Goal: Task Accomplishment & Management: Complete application form

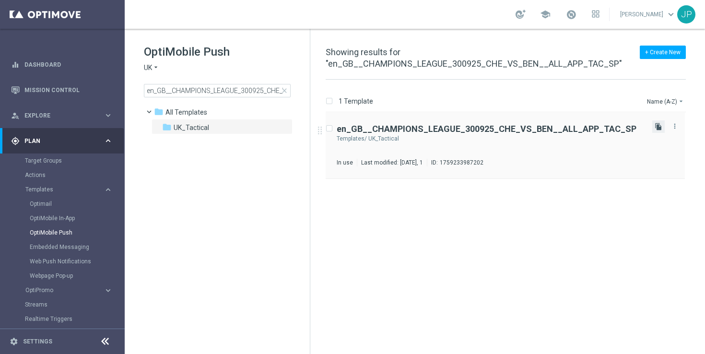
click at [658, 127] on icon "file_copy" at bounding box center [658, 127] width 8 height 8
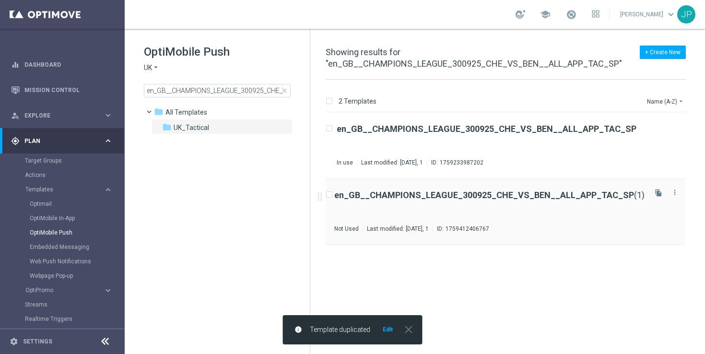
click at [611, 213] on div "en_GB__CHAMPIONS_LEAGUE_300925_CHE_VS_BEN__ALL_APP_TAC_SP (1) Not Used Last mod…" at bounding box center [489, 212] width 310 height 42
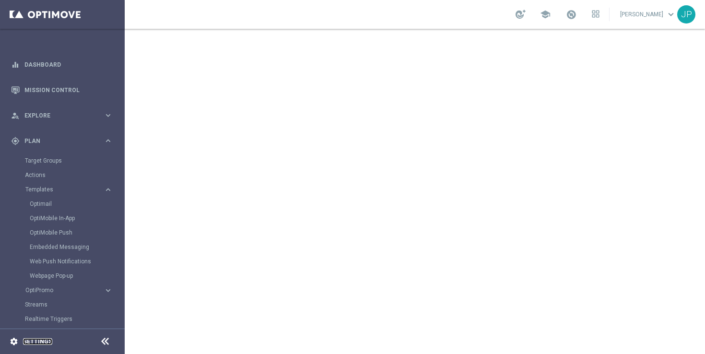
click at [49, 344] on link "Settings" at bounding box center [37, 342] width 29 height 6
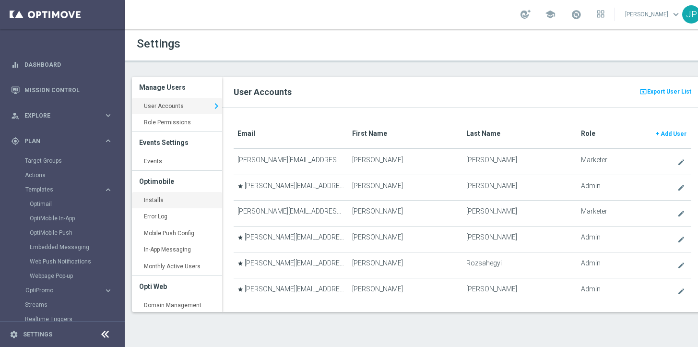
click at [158, 201] on link "Installs keyboard_arrow_right" at bounding box center [177, 200] width 90 height 17
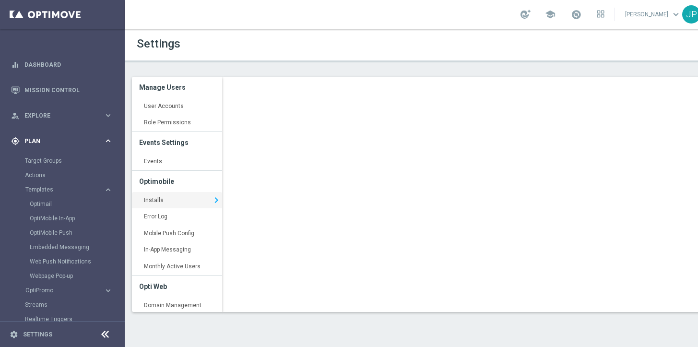
click at [104, 142] on icon "keyboard_arrow_right" at bounding box center [108, 140] width 9 height 9
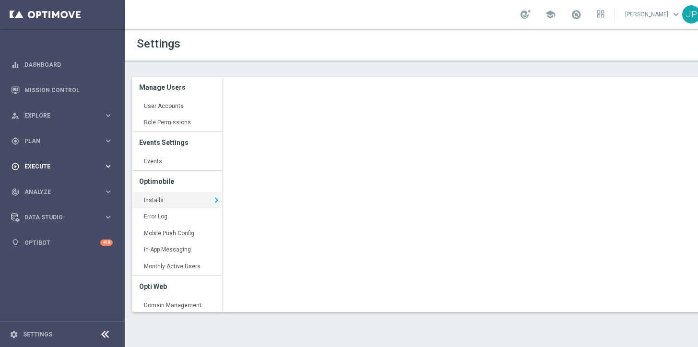
click at [81, 162] on div "play_circle_outline Execute" at bounding box center [57, 166] width 93 height 9
click at [68, 187] on link "Campaign Builder" at bounding box center [62, 186] width 75 height 8
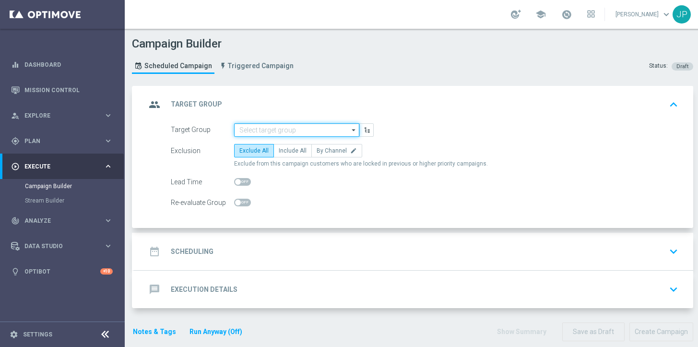
click at [310, 132] on input at bounding box center [296, 129] width 125 height 13
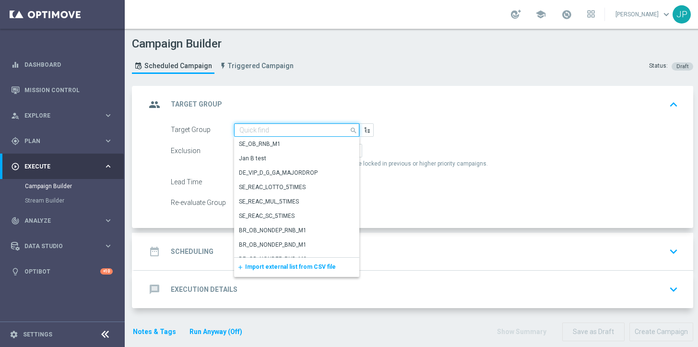
paste input "UK_SPORTSBOOK_APP | Stakes last 365 days"
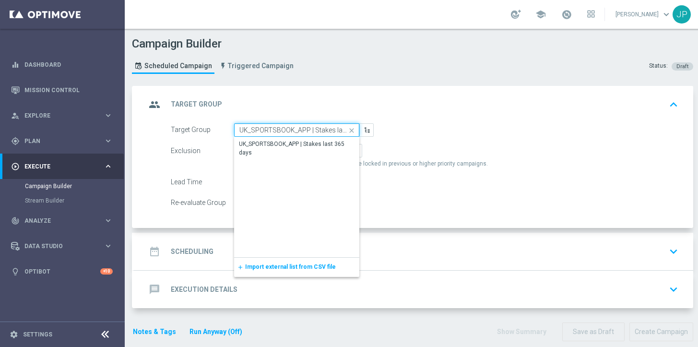
scroll to position [0, 24]
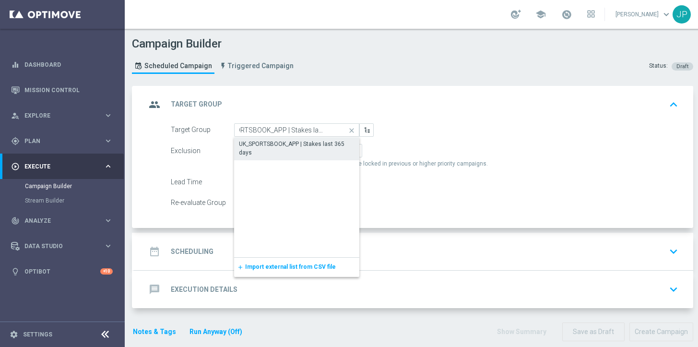
click at [303, 144] on div "UK_SPORTSBOOK_APP | Stakes last 365 days" at bounding box center [297, 148] width 116 height 17
type input "UK_SPORTSBOOK_APP | Stakes last 365 days"
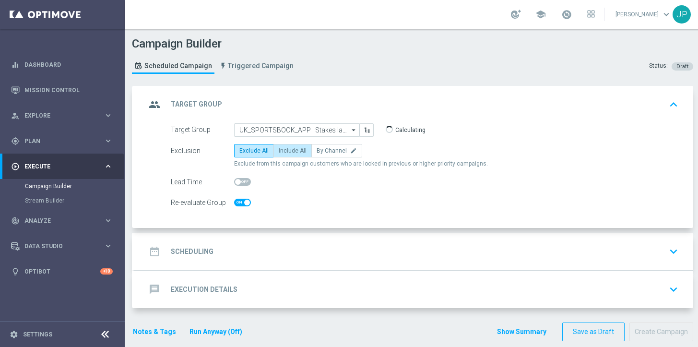
checkbox input "true"
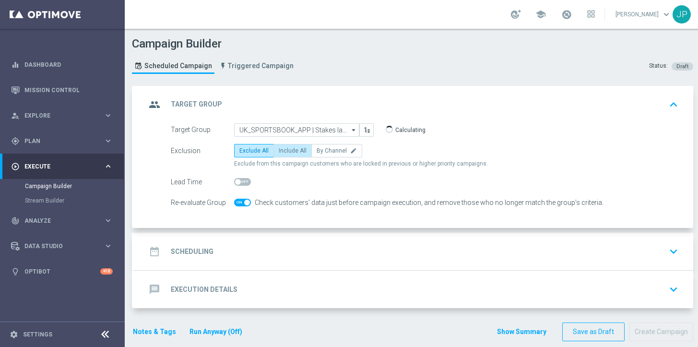
click at [299, 149] on span "Include All" at bounding box center [293, 150] width 28 height 7
click at [285, 149] on input "Include All" at bounding box center [282, 152] width 6 height 6
radio input "true"
click at [320, 238] on div "date_range Scheduling keyboard_arrow_down" at bounding box center [413, 251] width 559 height 37
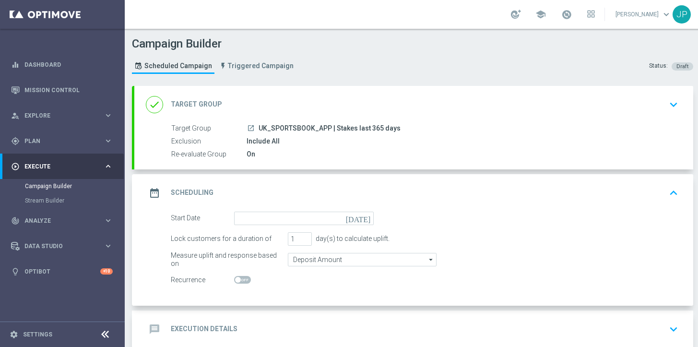
click at [366, 219] on icon "today" at bounding box center [360, 216] width 28 height 11
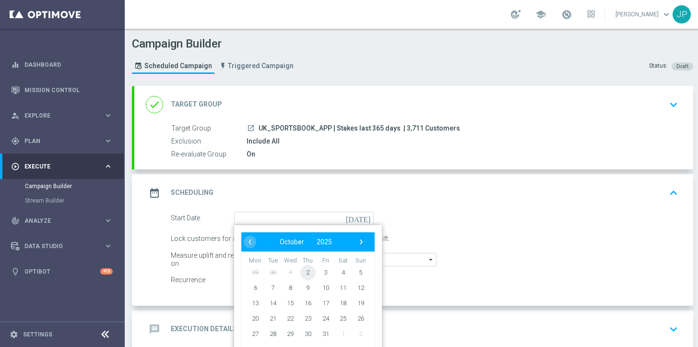
click at [305, 271] on span "2" at bounding box center [307, 271] width 15 height 15
type input "02 Oct 2025"
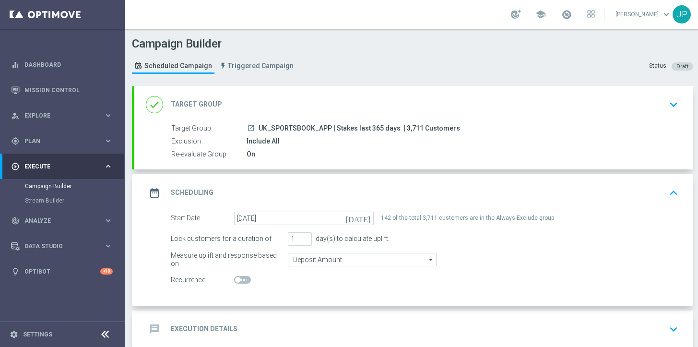
scroll to position [46, 0]
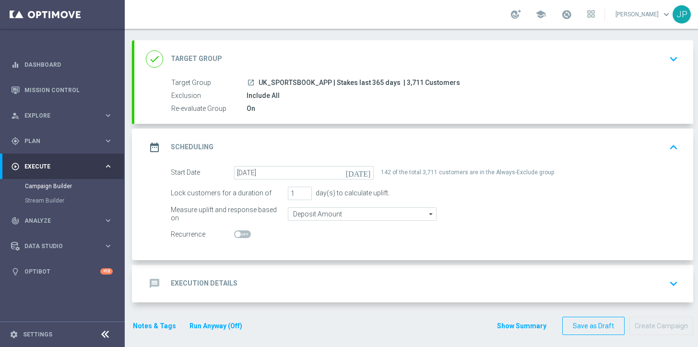
click at [357, 278] on div "message Execution Details keyboard_arrow_down" at bounding box center [414, 283] width 536 height 18
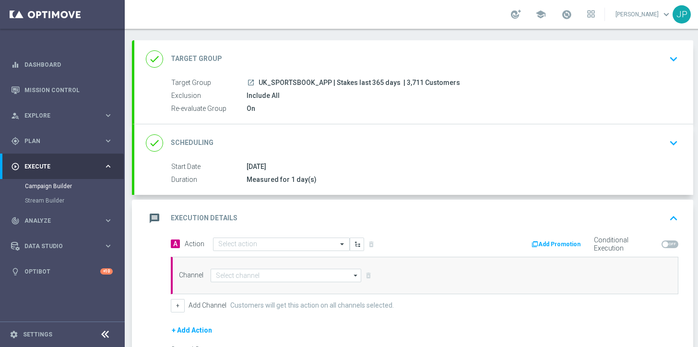
scroll to position [155, 0]
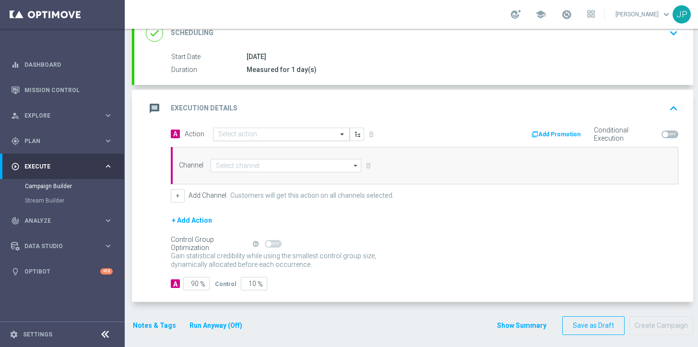
click at [283, 130] on input "text" at bounding box center [271, 134] width 107 height 8
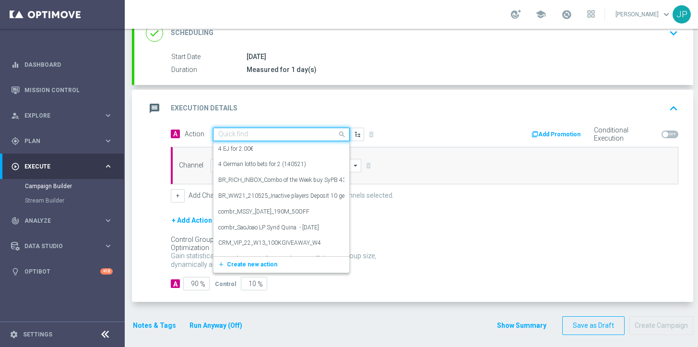
paste input "en_GB__CHAMPIONS_LEAGUE_021025_FEY_VS_AVI__ALL_APP_TAC_SP"
type input "en_GB__CHAMPIONS_LEAGUE_021025_FEY_VS_AVI__ALL_APP_TAC_SP"
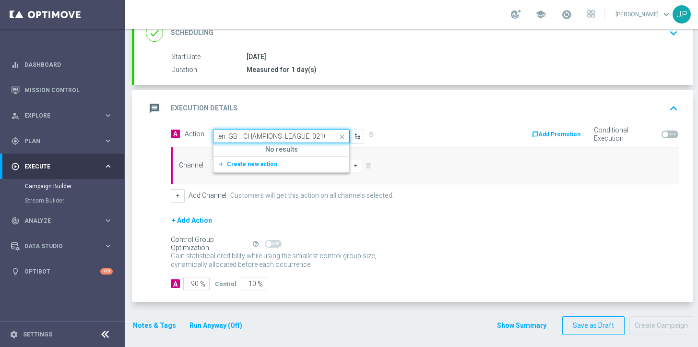
scroll to position [0, 105]
click at [266, 164] on span "Create new action" at bounding box center [252, 164] width 50 height 7
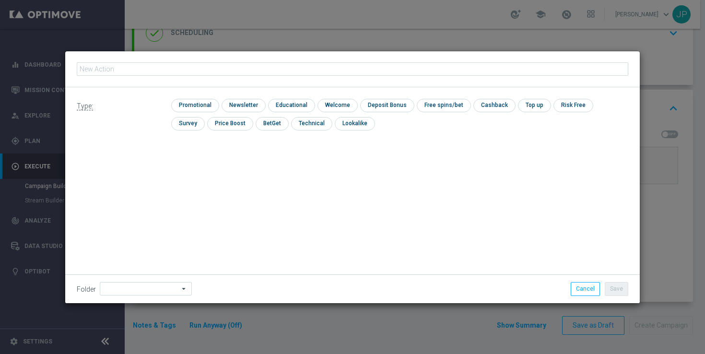
type input "en_GB__CHAMPIONS_LEAGUE_021025_FEY_VS_AVI__ALL_APP_TAC_SP"
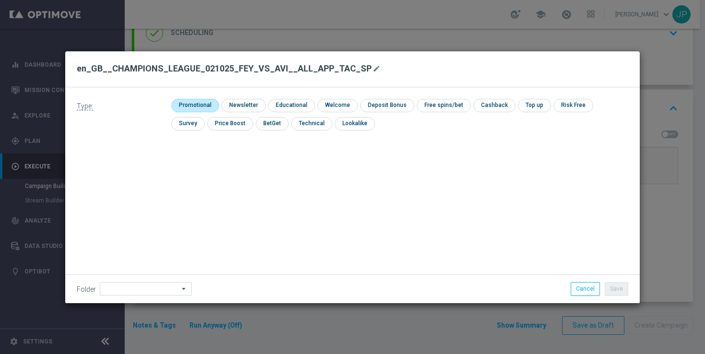
click at [201, 105] on input "checkbox" at bounding box center [194, 105] width 46 height 13
checkbox input "true"
click at [613, 288] on button "Save" at bounding box center [616, 288] width 23 height 13
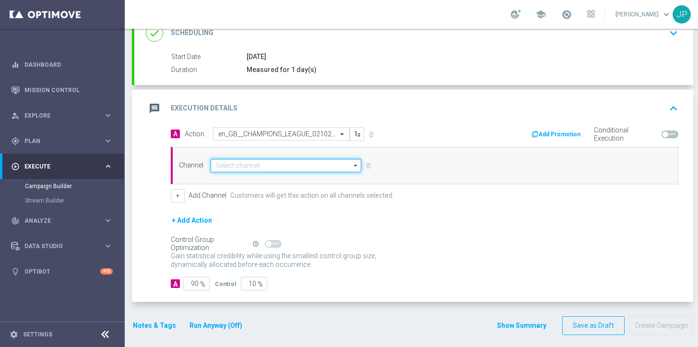
click at [267, 164] on input at bounding box center [285, 165] width 151 height 13
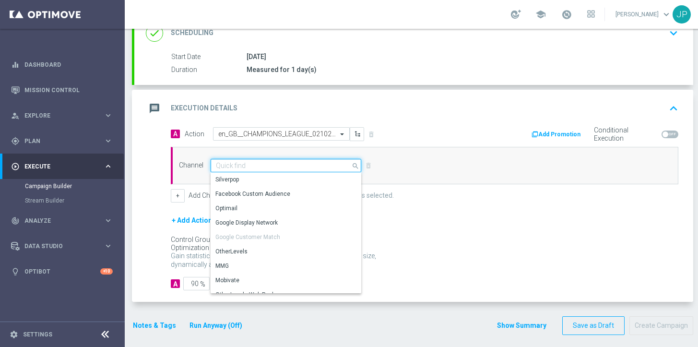
click at [268, 165] on input at bounding box center [285, 165] width 151 height 13
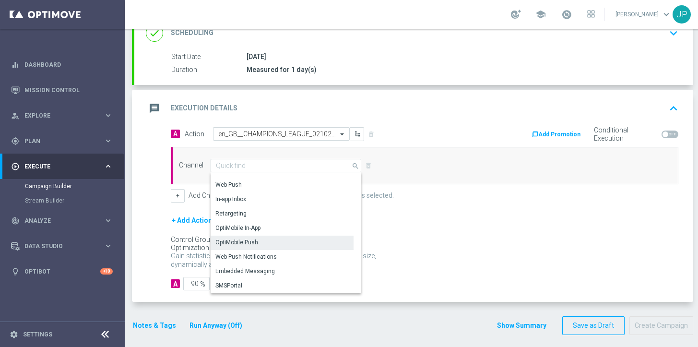
click at [261, 244] on div "OptiMobile Push" at bounding box center [281, 241] width 143 height 13
type input "OptiMobile Push"
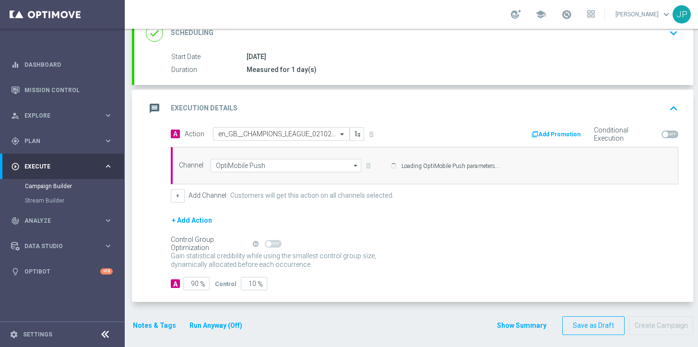
click at [194, 248] on div "Self Optimizing Campaign" at bounding box center [210, 244] width 78 height 8
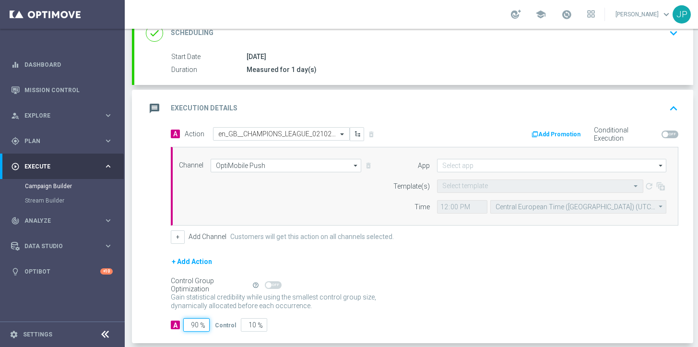
click at [193, 325] on input "90" at bounding box center [196, 324] width 26 height 13
type input "0"
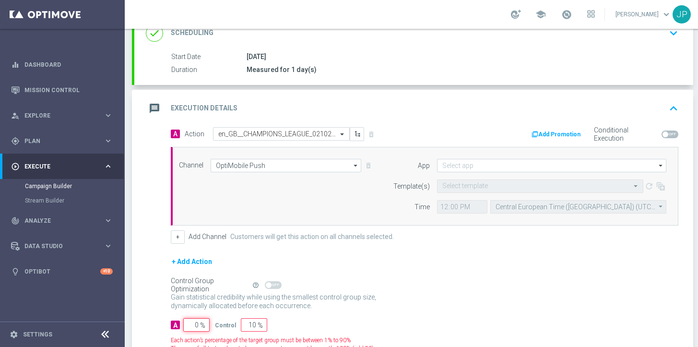
type input "100"
type input "10"
type input "90"
type input "100"
type input "0"
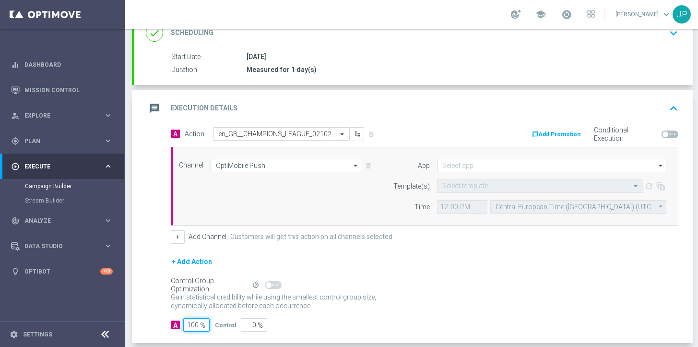
scroll to position [197, 0]
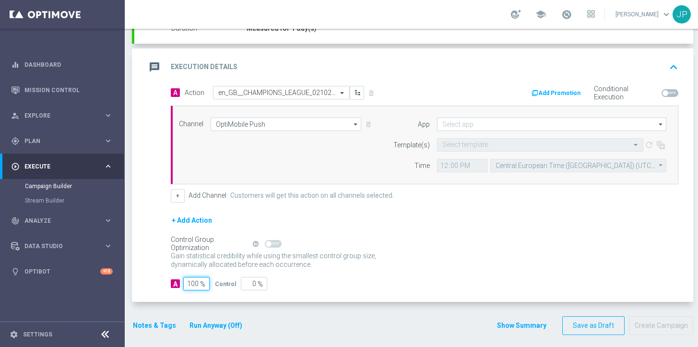
type input "100"
click at [149, 334] on div "Notes & Tags Run Anyway (Off)" at bounding box center [193, 325] width 123 height 19
click at [155, 323] on button "Notes & Tags" at bounding box center [154, 325] width 45 height 12
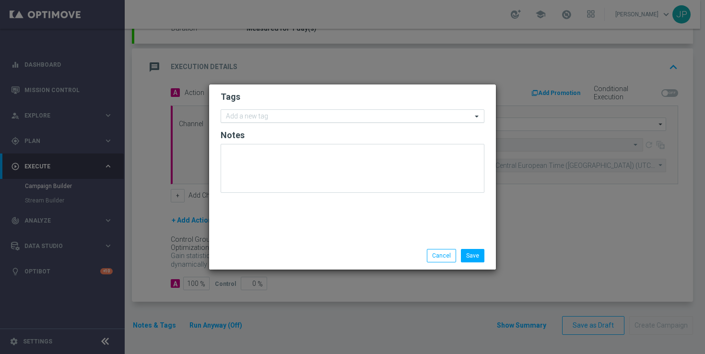
click at [287, 121] on div at bounding box center [347, 118] width 247 height 10
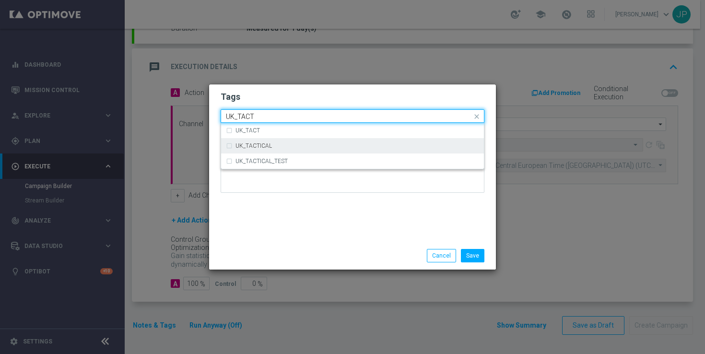
click at [310, 146] on div "UK_TACTICAL" at bounding box center [357, 146] width 244 height 6
type input "UK_TACT"
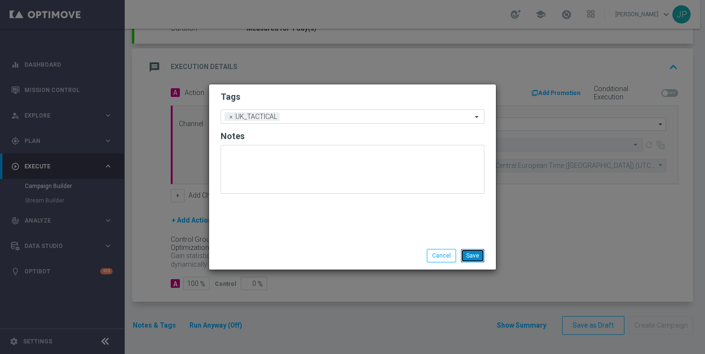
click at [476, 254] on button "Save" at bounding box center [472, 255] width 23 height 13
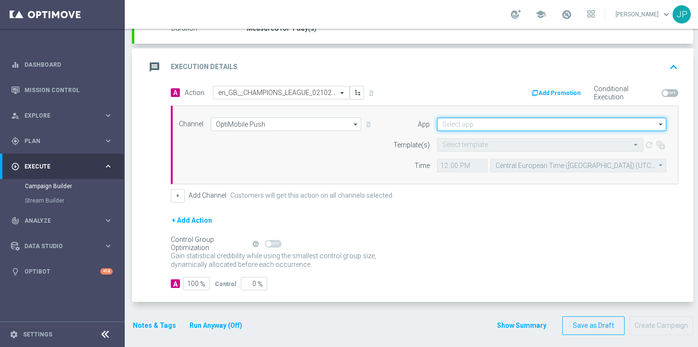
click at [488, 126] on input at bounding box center [551, 123] width 229 height 13
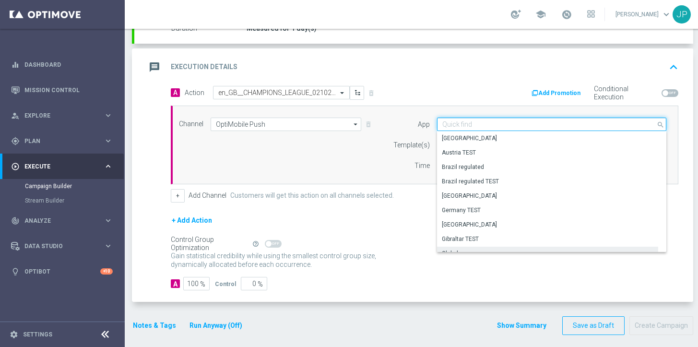
scroll to position [397, 0]
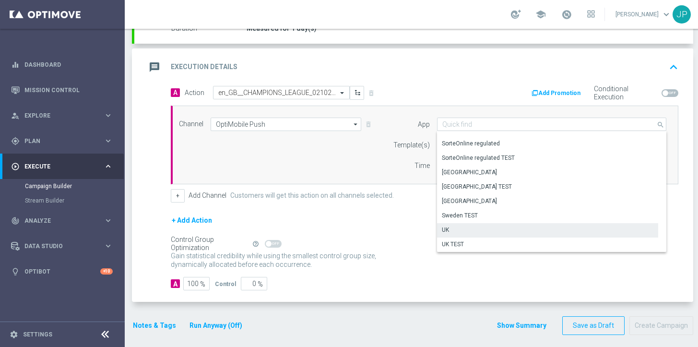
click at [495, 229] on div "UK" at bounding box center [547, 229] width 221 height 13
type input "UK"
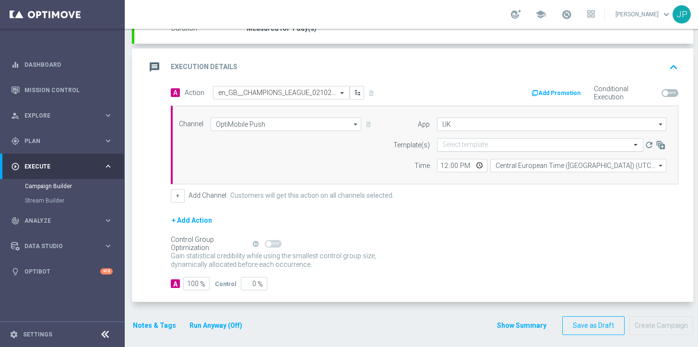
click at [486, 144] on input "text" at bounding box center [530, 145] width 176 height 8
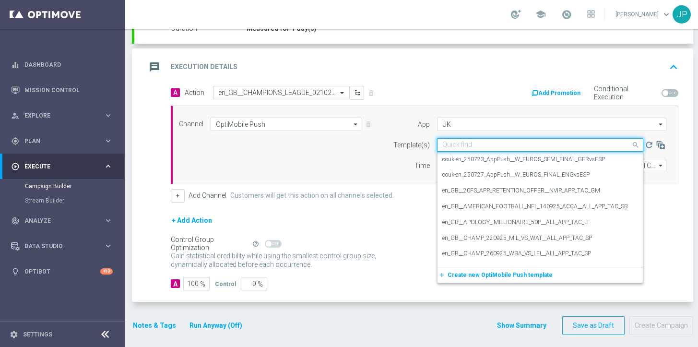
paste input "en_GB__CHAMPIONS_LEAGUE_021025_FEY_VS_AVI__ALL_APP_TAC_SP"
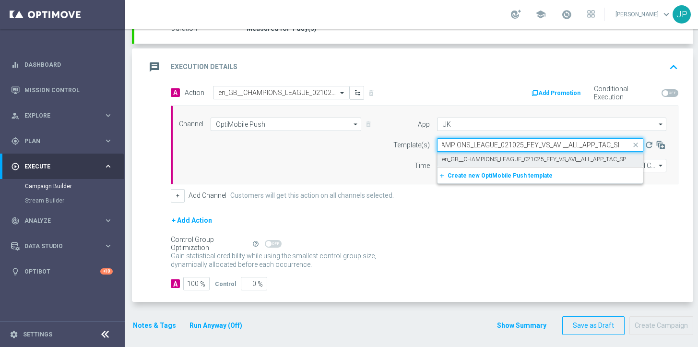
click at [491, 160] on label "en_GB__CHAMPIONS_LEAGUE_021025_FEY_VS_AVI__ALL_APP_TAC_SP" at bounding box center [534, 159] width 184 height 8
type input "en_GB__CHAMPIONS_LEAGUE_021025_FEY_VS_AVI__ALL_APP_TAC_SP"
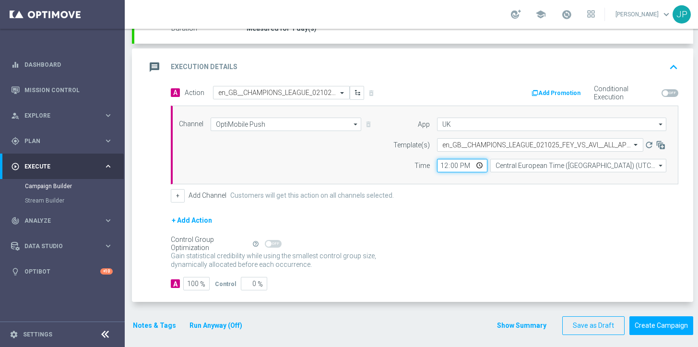
click at [441, 166] on input "12:00" at bounding box center [462, 165] width 50 height 13
type input "19:29"
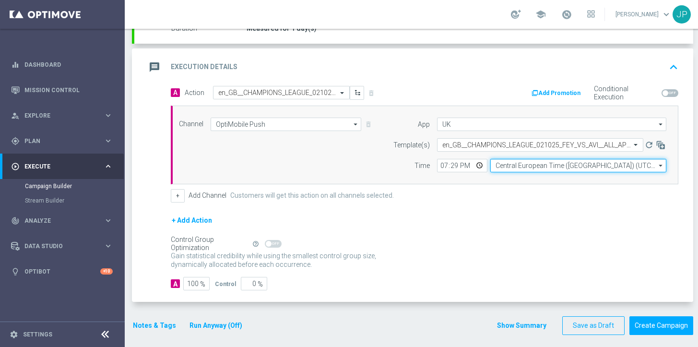
click at [535, 166] on input "Central European Time (Budapest) (UTC +02:00)" at bounding box center [578, 165] width 176 height 13
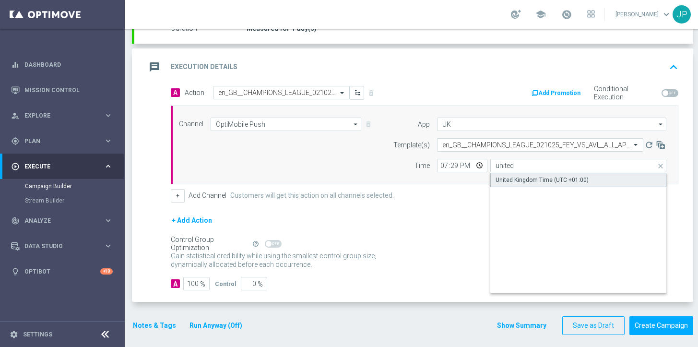
click at [547, 182] on div "United Kingdom Time (UTC +01:00)" at bounding box center [541, 179] width 93 height 9
type input "United Kingdom Time (UTC +01:00)"
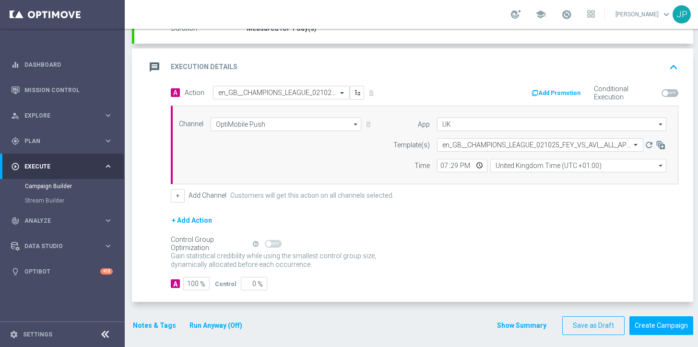
click at [523, 226] on div "+ Add Action" at bounding box center [424, 226] width 507 height 24
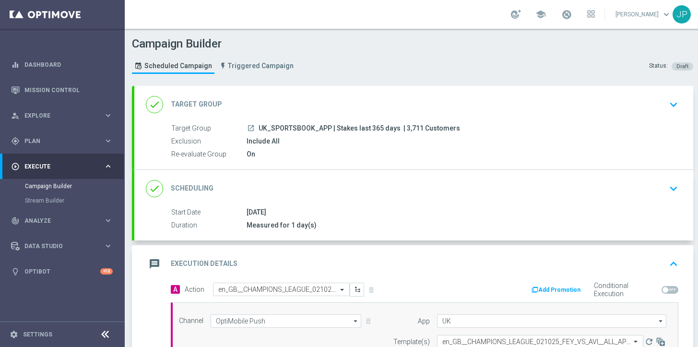
drag, startPoint x: 402, startPoint y: 129, endPoint x: 424, endPoint y: 132, distance: 22.2
click at [424, 132] on span "| 3,711 Customers" at bounding box center [431, 128] width 57 height 9
click at [411, 128] on span "| 3,711 Customers" at bounding box center [431, 128] width 57 height 9
click at [410, 129] on span "| 3,711 Customers" at bounding box center [431, 128] width 57 height 9
drag, startPoint x: 410, startPoint y: 129, endPoint x: 404, endPoint y: 129, distance: 5.8
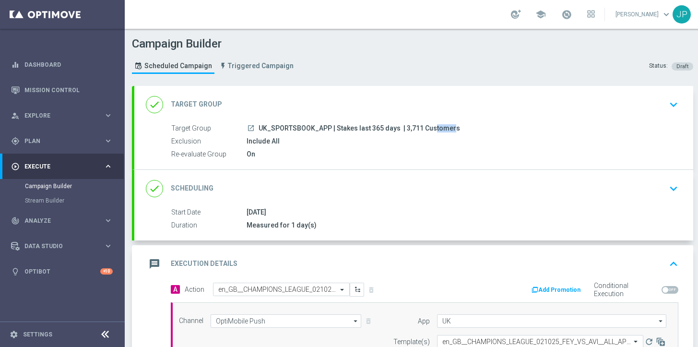
click at [404, 129] on span "| 3,711 Customers" at bounding box center [431, 128] width 57 height 9
copy span "3,711"
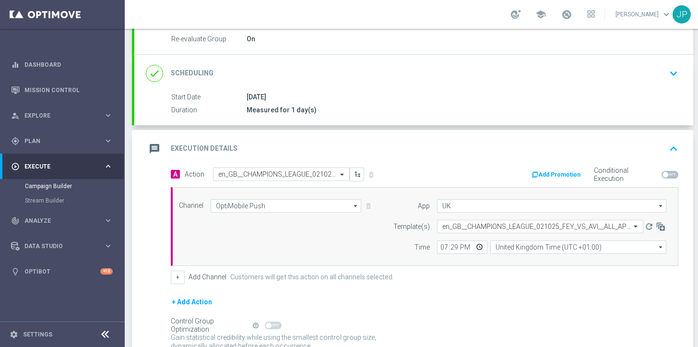
scroll to position [197, 0]
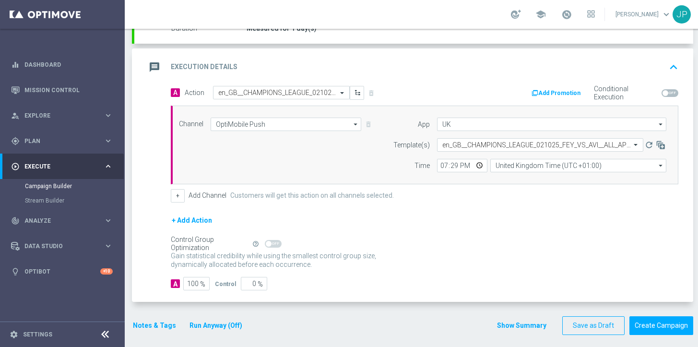
click at [566, 273] on form "A Action Select action en_GB__CHAMPIONS_LEAGUE_021025_FEY_VS_AVI__ALL_APP_TAC_S…" at bounding box center [424, 188] width 507 height 205
click at [656, 335] on div "done Target Group keyboard_arrow_down Target Group launch UK_SPORTSBOOK_APP | S…" at bounding box center [412, 116] width 561 height 455
click at [659, 326] on button "Create Campaign" at bounding box center [661, 325] width 64 height 19
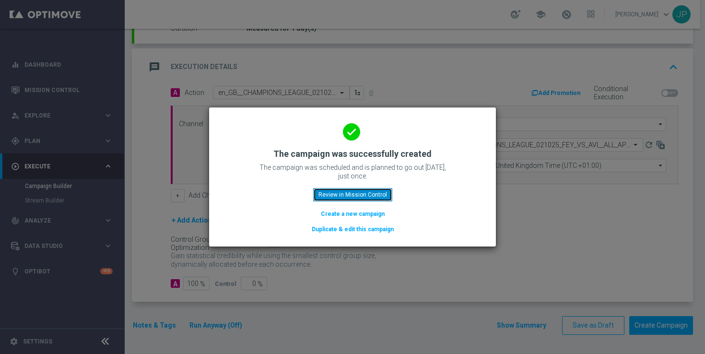
click at [376, 191] on button "Review in Mission Control" at bounding box center [352, 194] width 79 height 13
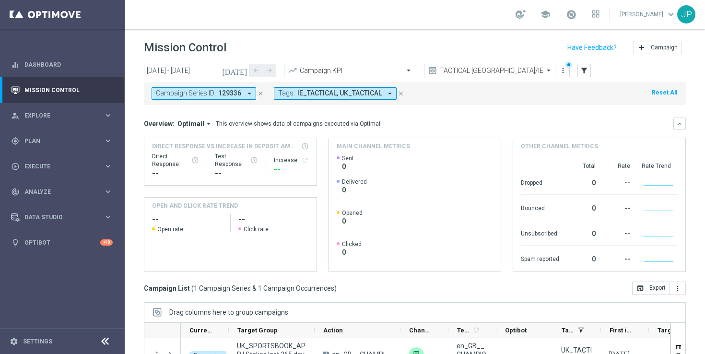
scroll to position [126, 0]
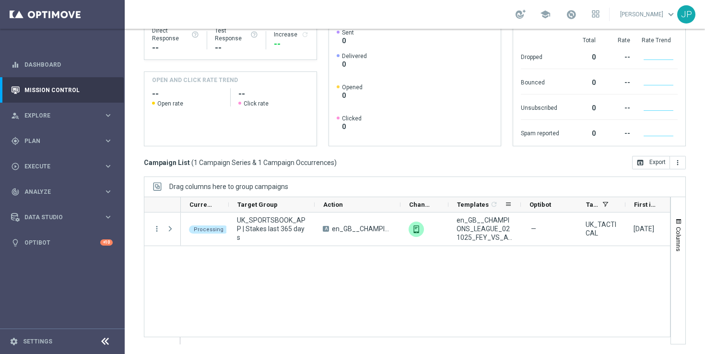
drag, startPoint x: 496, startPoint y: 208, endPoint x: 520, endPoint y: 208, distance: 24.5
click at [520, 208] on div at bounding box center [521, 204] width 4 height 15
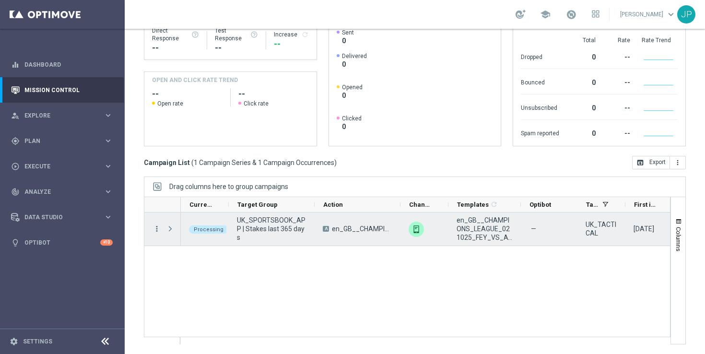
click at [156, 228] on icon "more_vert" at bounding box center [156, 228] width 9 height 9
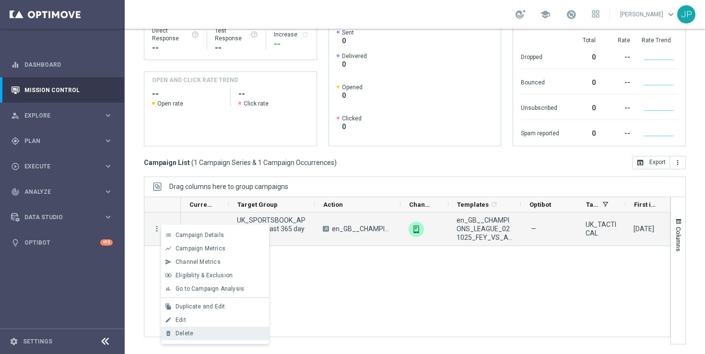
click at [229, 333] on div "Delete" at bounding box center [219, 333] width 89 height 7
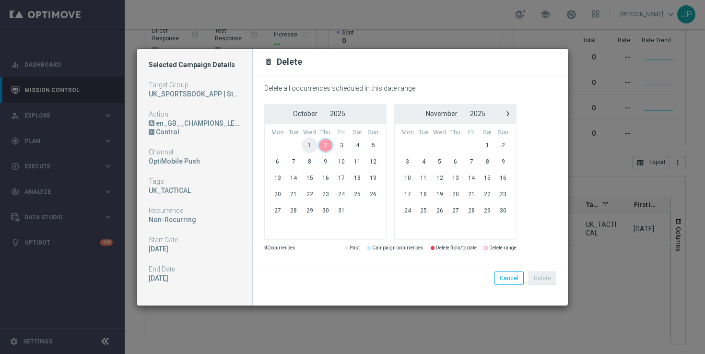
click at [325, 144] on span "2" at bounding box center [325, 145] width 16 height 15
click at [327, 145] on span "2" at bounding box center [325, 145] width 16 height 15
click at [537, 280] on button "Delete" at bounding box center [542, 277] width 28 height 13
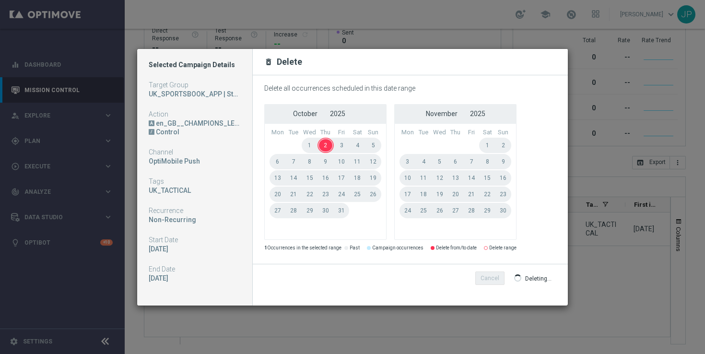
click at [325, 146] on span "2" at bounding box center [325, 145] width 16 height 15
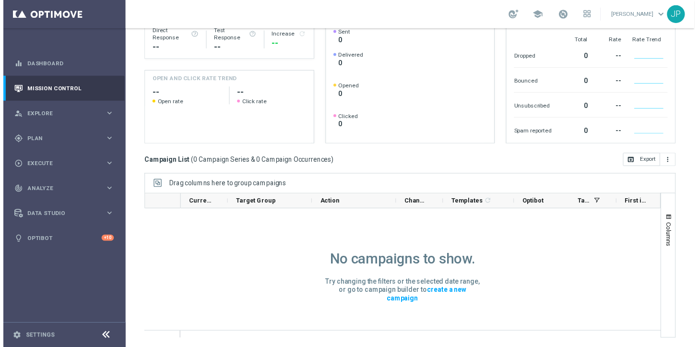
scroll to position [0, 0]
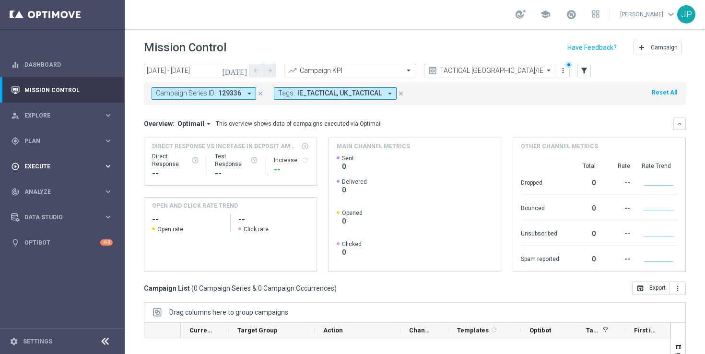
click at [59, 165] on span "Execute" at bounding box center [63, 167] width 79 height 6
click at [55, 186] on link "Campaign Builder" at bounding box center [62, 186] width 75 height 8
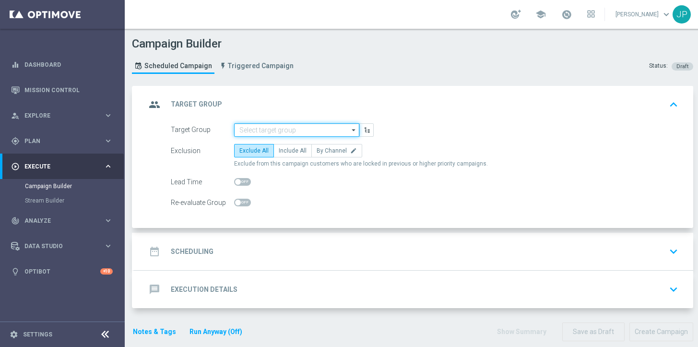
click at [326, 130] on input at bounding box center [296, 129] width 125 height 13
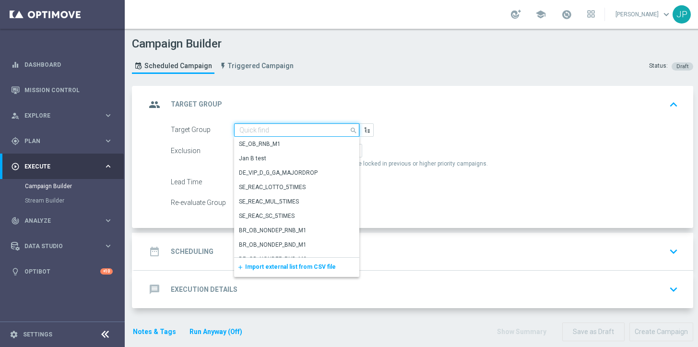
paste input "UK_SPORTSBOOK_APP | Stakes last 365 days"
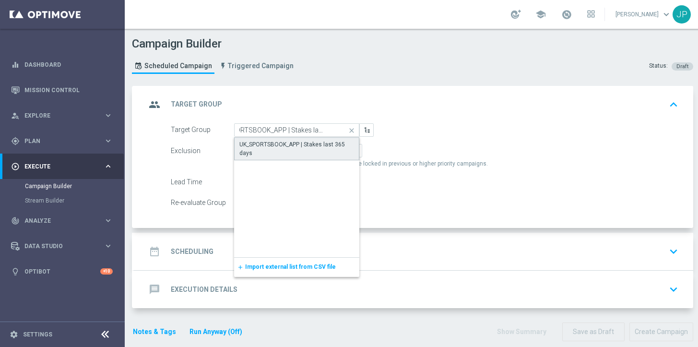
click at [302, 150] on div "UK_SPORTSBOOK_APP | Stakes last 365 days" at bounding box center [296, 148] width 115 height 17
type input "UK_SPORTSBOOK_APP | Stakes last 365 days"
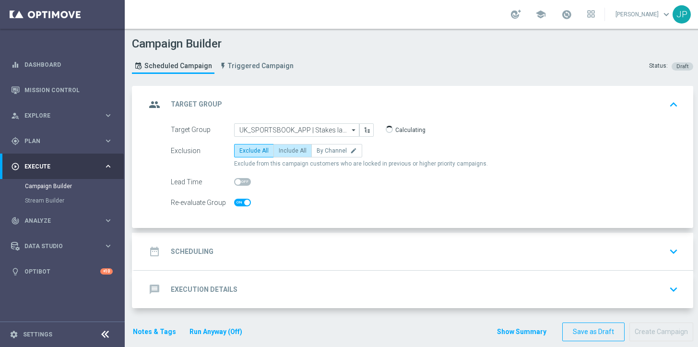
checkbox input "true"
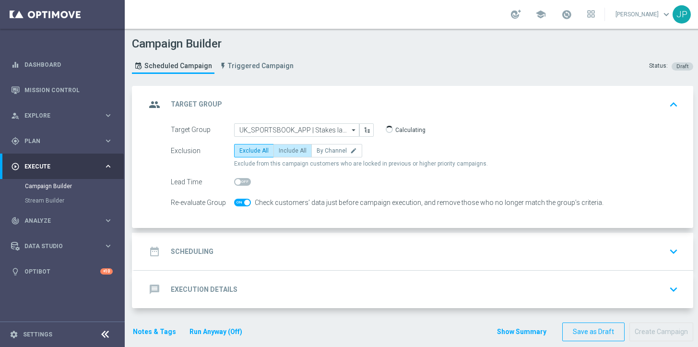
click at [295, 154] on label "Include All" at bounding box center [292, 150] width 38 height 13
click at [285, 154] on input "Include All" at bounding box center [282, 152] width 6 height 6
radio input "true"
click at [292, 249] on div "date_range Scheduling keyboard_arrow_down" at bounding box center [414, 251] width 536 height 18
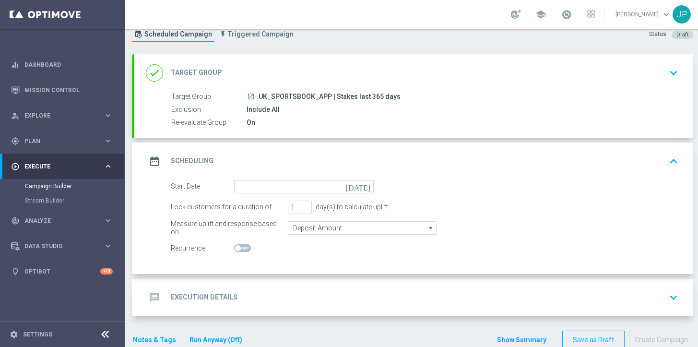
scroll to position [46, 0]
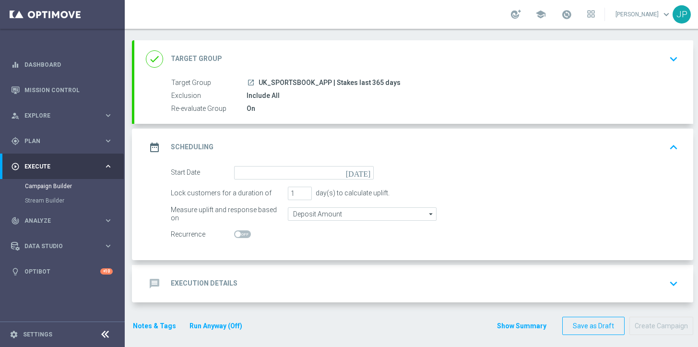
click at [365, 172] on icon "[DATE]" at bounding box center [360, 171] width 28 height 11
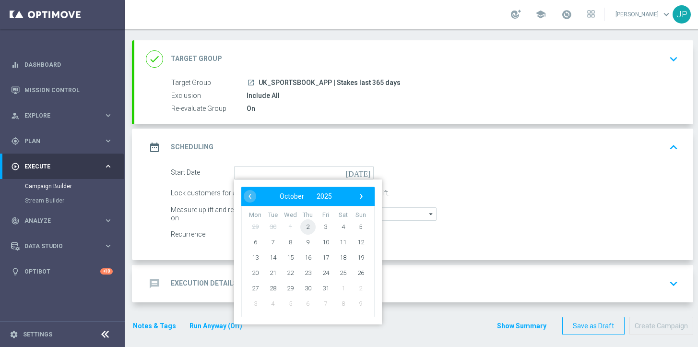
click at [309, 224] on span "2" at bounding box center [307, 226] width 15 height 15
type input "02 Oct 2025"
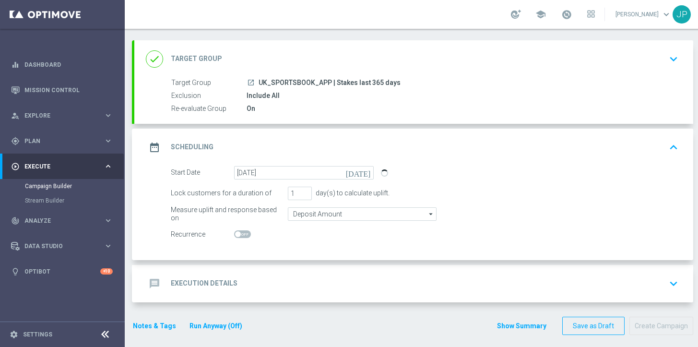
click at [318, 257] on div "Start Date 02 Oct 2025 today Lock customers for a duration of 1 day(s) to calcu…" at bounding box center [413, 213] width 559 height 94
click at [321, 271] on div "message Execution Details keyboard_arrow_down" at bounding box center [413, 283] width 559 height 37
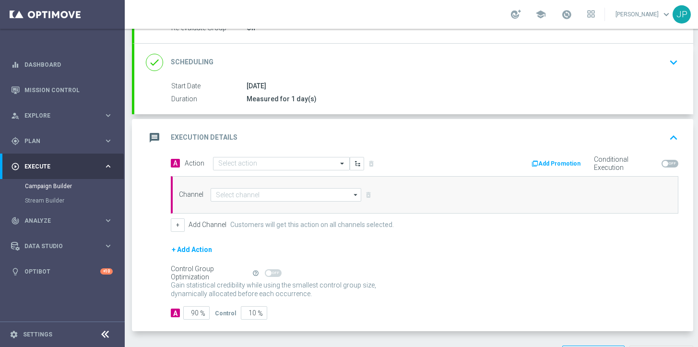
scroll to position [155, 0]
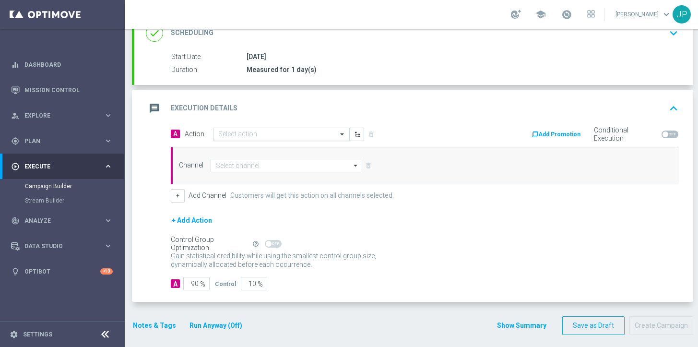
click at [304, 133] on input "text" at bounding box center [271, 134] width 107 height 8
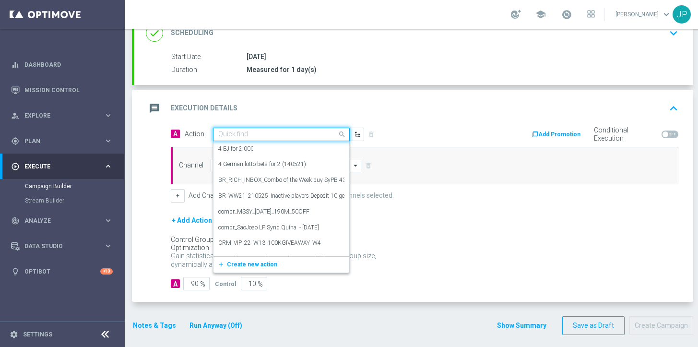
paste input "en_GB__EUROPA_LEAGUE_021025_FEY_VS_AVI__ALL_APP_TAC_SP"
type input "en_GB__EUROPA_LEAGUE_021025_FEY_VS_AVI__ALL_APP_TAC_SP"
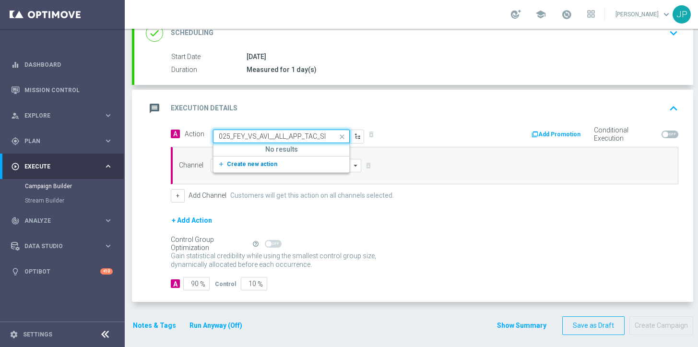
click at [288, 166] on button "add_new Create new action" at bounding box center [279, 164] width 132 height 11
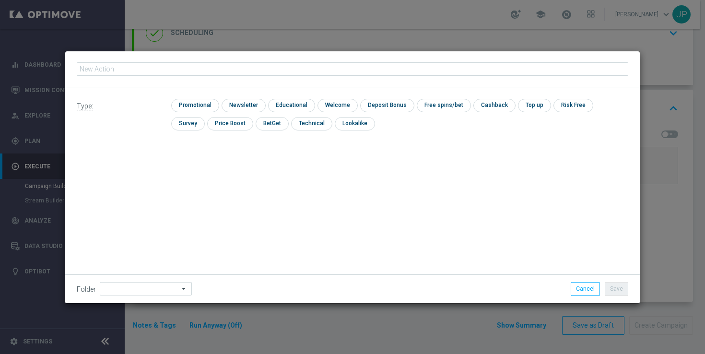
type input "en_GB__EUROPA_LEAGUE_021025_FEY_VS_AVI__ALL_APP_TAC_SP"
click at [197, 105] on input "checkbox" at bounding box center [194, 105] width 46 height 13
checkbox input "true"
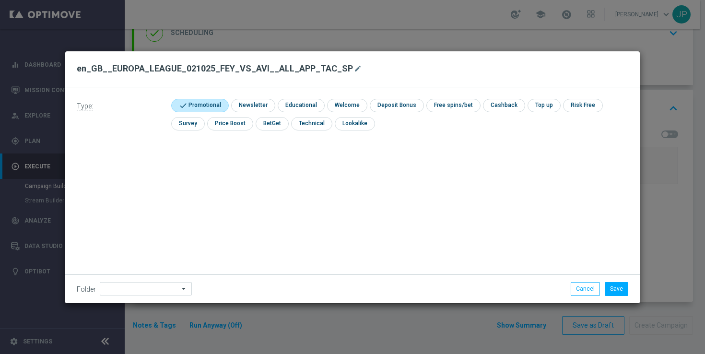
drag, startPoint x: 508, startPoint y: 71, endPoint x: 435, endPoint y: 60, distance: 73.2
click at [435, 60] on div "en_GB__EUROPA_LEAGUE_021025_FEY_VS_AVI__ALL_APP_TAC_SP mode_edit" at bounding box center [352, 68] width 551 height 17
click at [619, 286] on button "Save" at bounding box center [616, 288] width 23 height 13
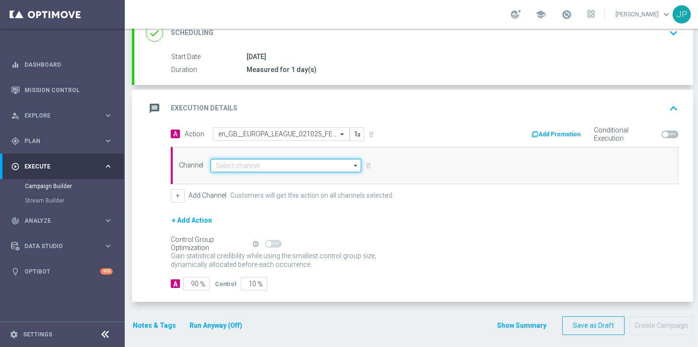
click at [304, 166] on input at bounding box center [285, 165] width 151 height 13
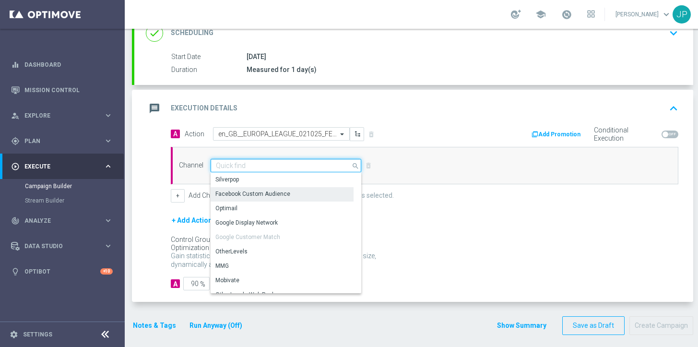
scroll to position [254, 0]
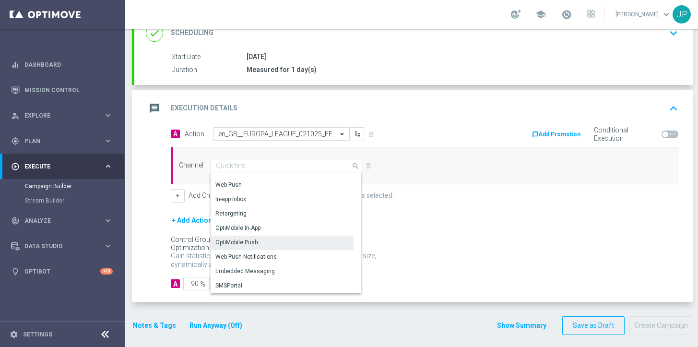
click at [276, 242] on div "OptiMobile Push" at bounding box center [281, 241] width 143 height 13
type input "OptiMobile Push"
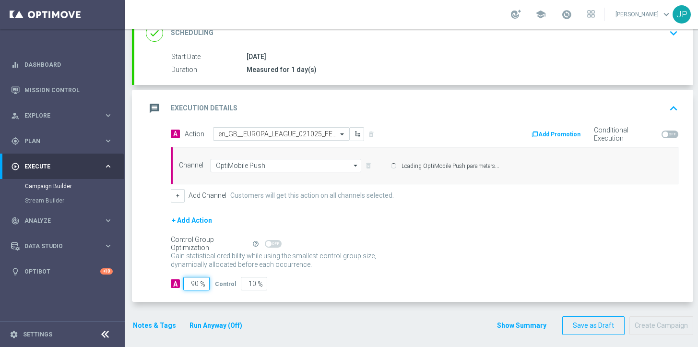
click at [196, 285] on input "90" at bounding box center [196, 283] width 26 height 13
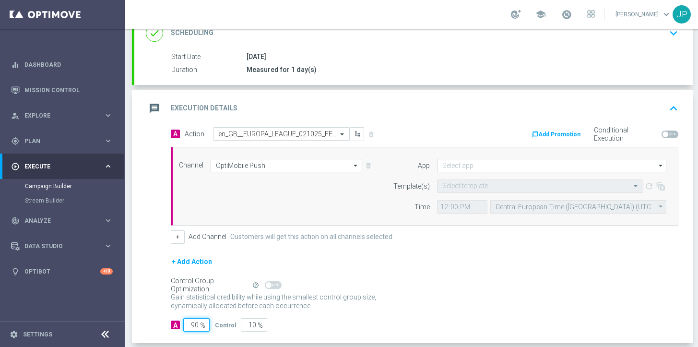
type input "0"
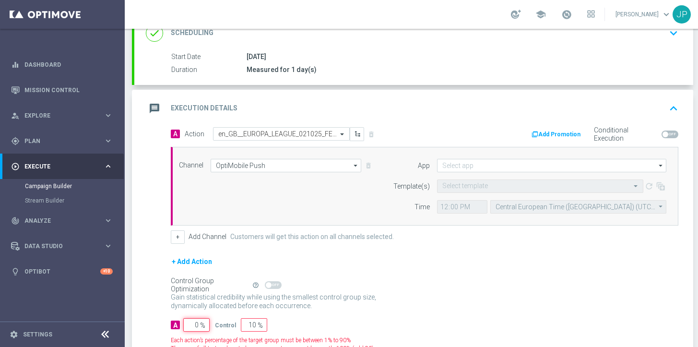
type input "100"
type input "10"
type input "90"
type input "100"
type input "0"
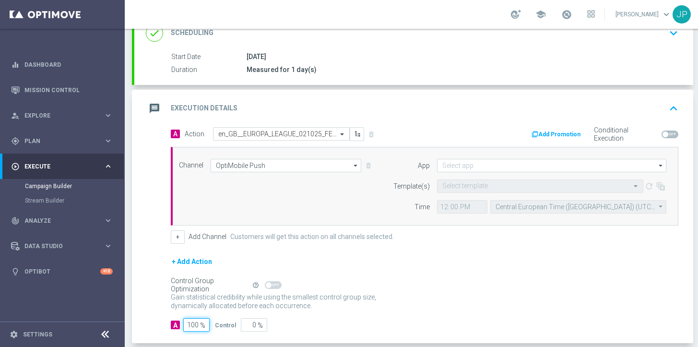
scroll to position [197, 0]
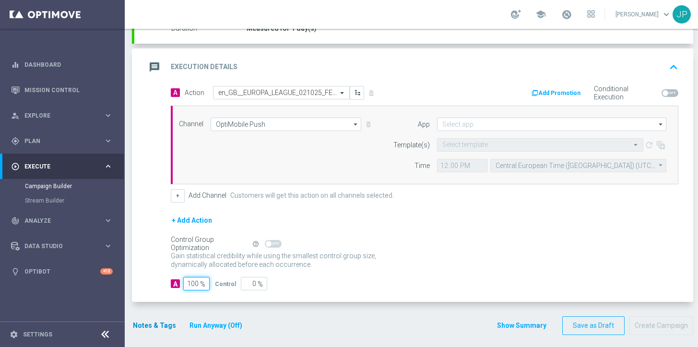
type input "100"
click at [160, 322] on button "Notes & Tags" at bounding box center [154, 325] width 45 height 12
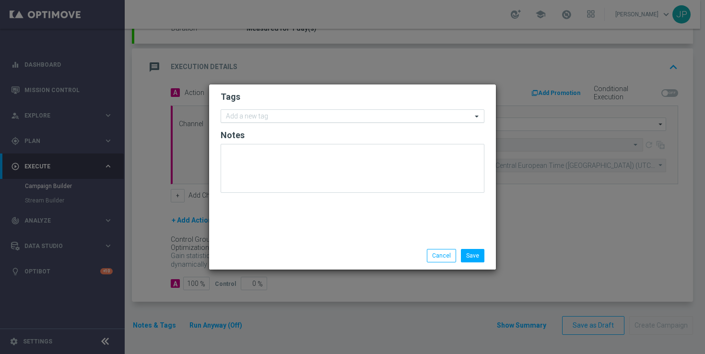
click at [303, 115] on input "text" at bounding box center [349, 117] width 246 height 8
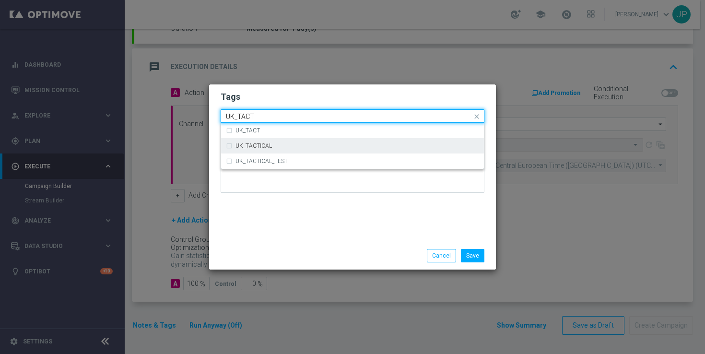
click at [306, 146] on div "UK_TACTICAL" at bounding box center [357, 146] width 244 height 6
type input "UK_TACT"
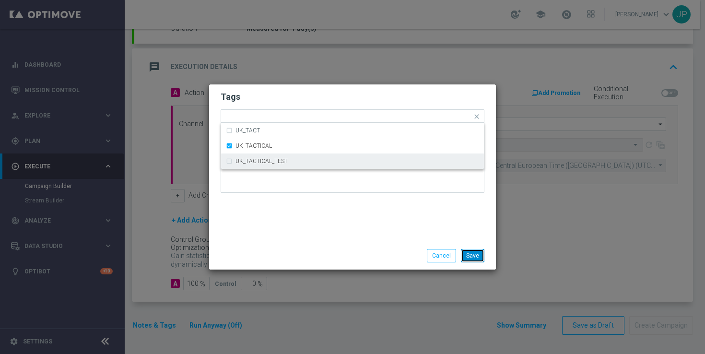
click at [473, 254] on button "Save" at bounding box center [472, 255] width 23 height 13
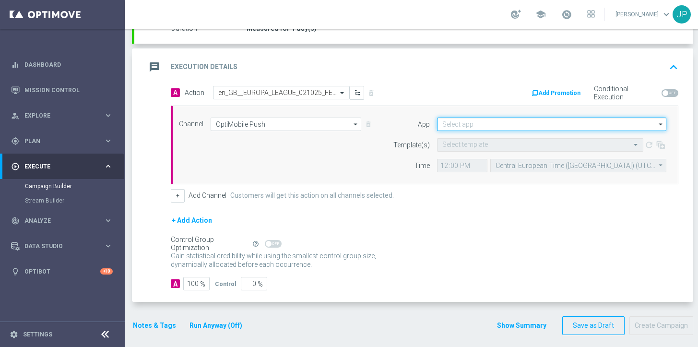
click at [483, 125] on input at bounding box center [551, 123] width 229 height 13
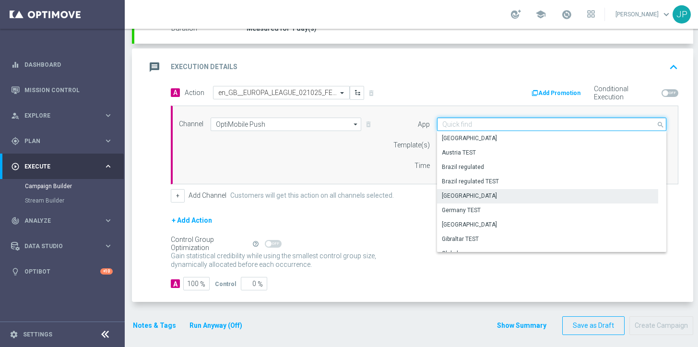
scroll to position [397, 0]
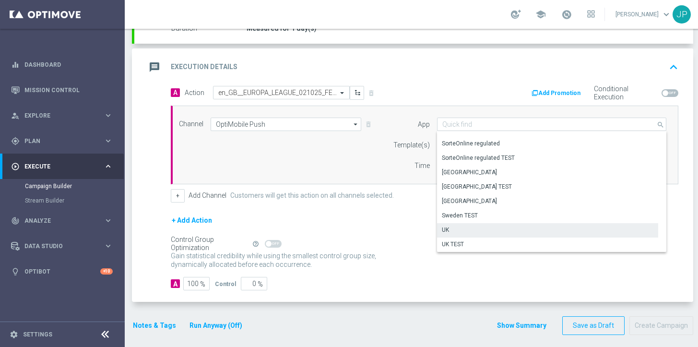
click at [480, 228] on div "UK" at bounding box center [547, 229] width 221 height 13
type input "UK"
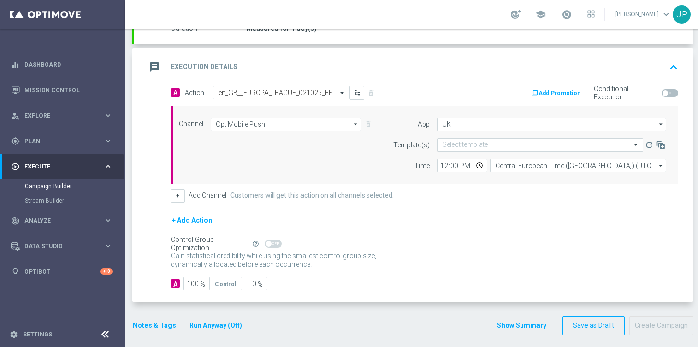
click at [480, 150] on div "Select template" at bounding box center [540, 144] width 206 height 13
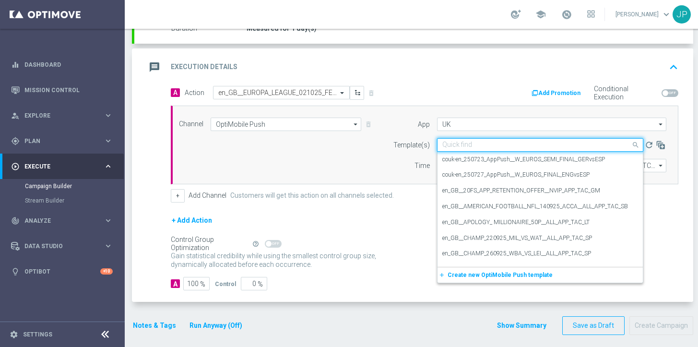
paste input "en_GB__EUROPA_LEAGUE_021025_FEY_VS_AVI__ALL_APP_TAC_SP"
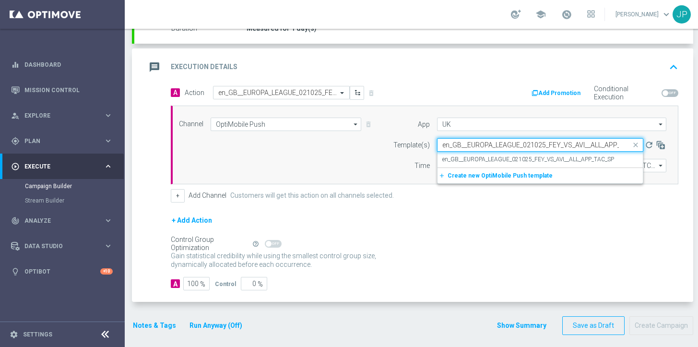
scroll to position [0, 22]
click at [487, 157] on label "en_GB__EUROPA_LEAGUE_021025_FEY_VS_AVI__ALL_APP_TAC_SP" at bounding box center [528, 159] width 172 height 8
type input "en_GB__EUROPA_LEAGUE_021025_FEY_VS_AVI__ALL_APP_TAC_SP"
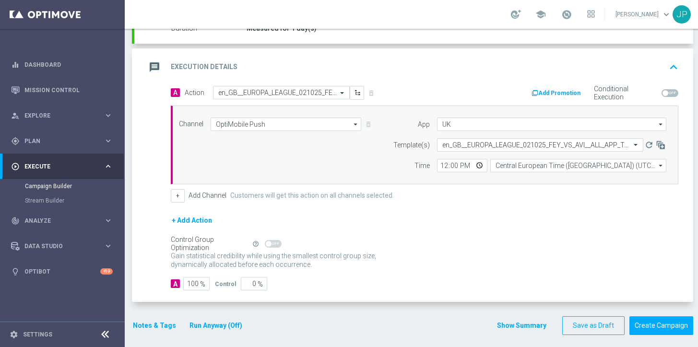
scroll to position [0, 0]
click at [443, 163] on input "12:00" at bounding box center [462, 165] width 50 height 13
type input "19:29"
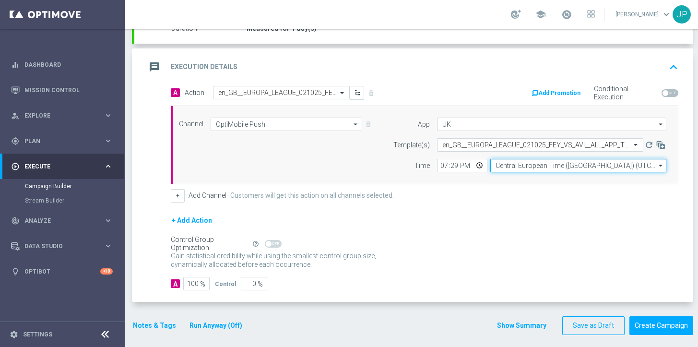
click at [517, 167] on input "Central European Time (Budapest) (UTC +02:00)" at bounding box center [578, 165] width 176 height 13
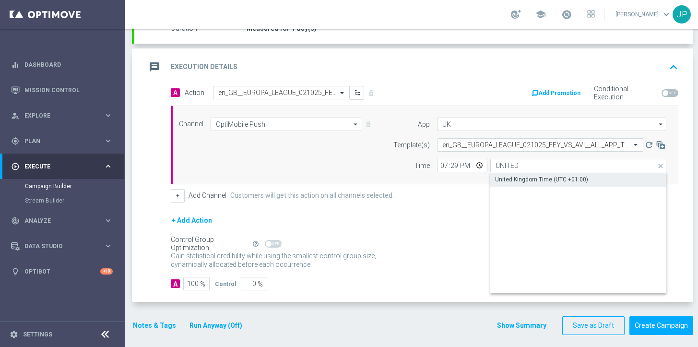
click at [554, 174] on div "United Kingdom Time (UTC +01:00)" at bounding box center [578, 179] width 176 height 13
type input "United Kingdom Time (UTC +01:00)"
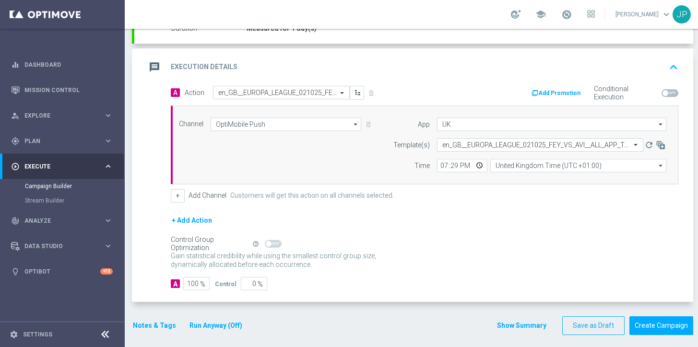
click at [567, 199] on div "+ Add Channel Customers will get this action on all channels selected." at bounding box center [424, 195] width 507 height 13
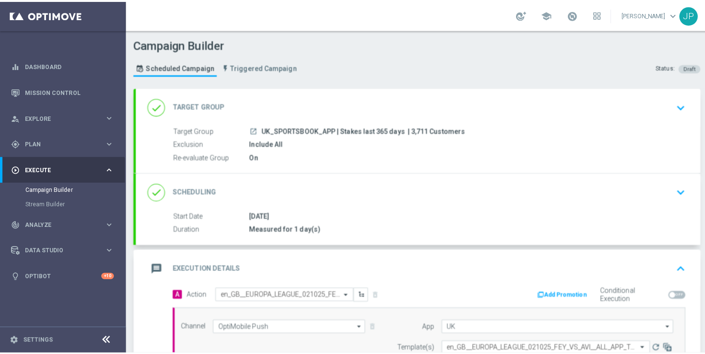
scroll to position [197, 0]
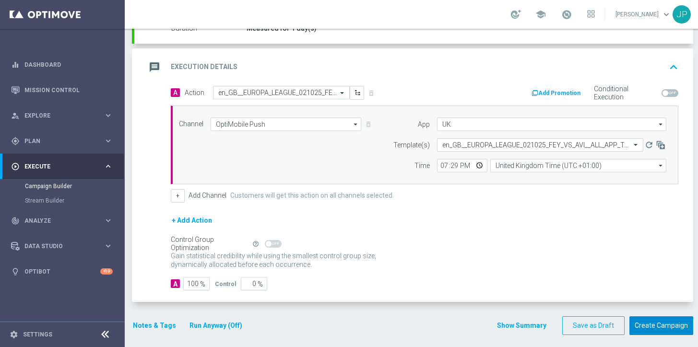
click at [666, 323] on button "Create Campaign" at bounding box center [661, 325] width 64 height 19
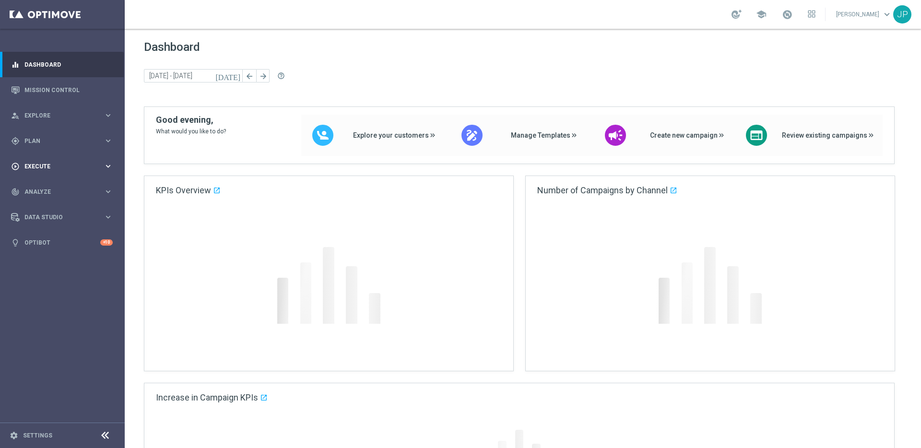
click at [73, 165] on span "Execute" at bounding box center [63, 167] width 79 height 6
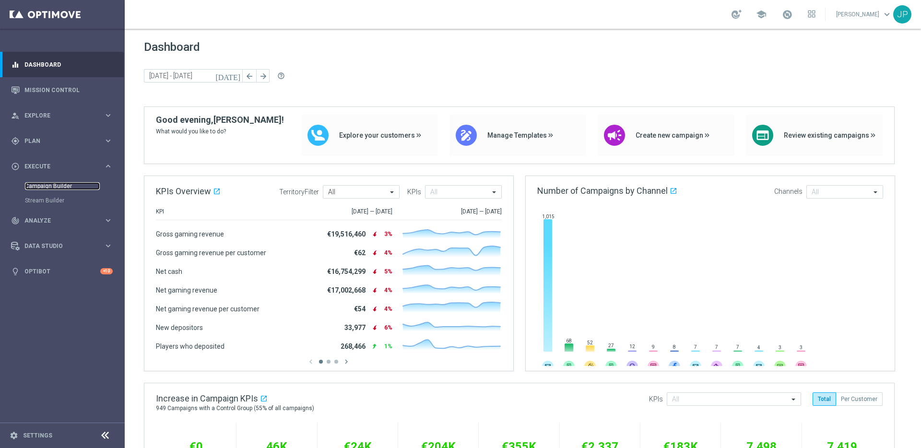
click at [76, 186] on link "Campaign Builder" at bounding box center [62, 186] width 75 height 8
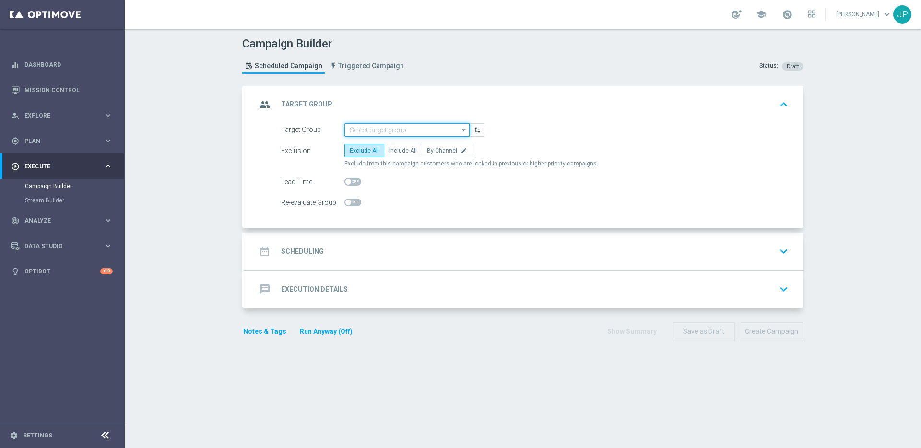
click at [403, 129] on input at bounding box center [406, 129] width 125 height 13
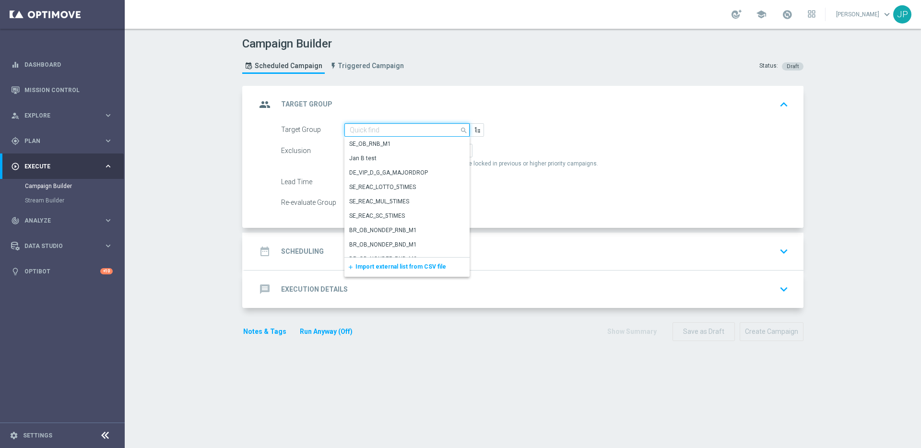
paste input "UK_SPORTSBOOK_EMAIL | Stakes in lifetime"
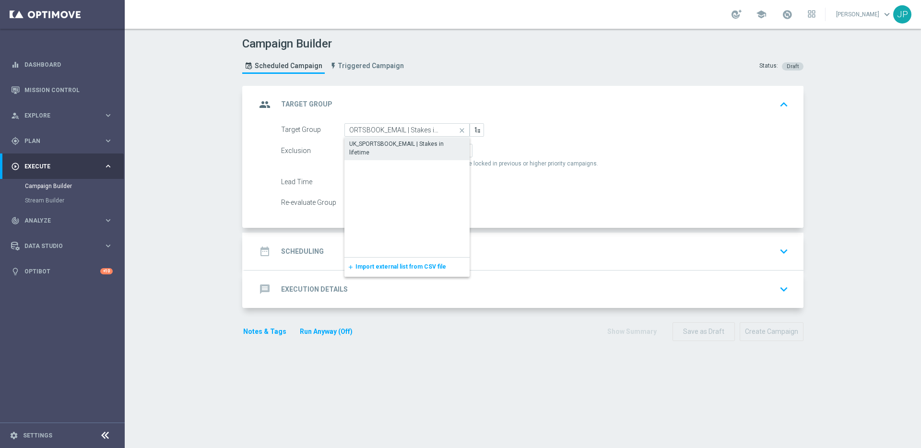
click at [404, 145] on div "UK_SPORTSBOOK_EMAIL | Stakes in lifetime" at bounding box center [407, 148] width 116 height 17
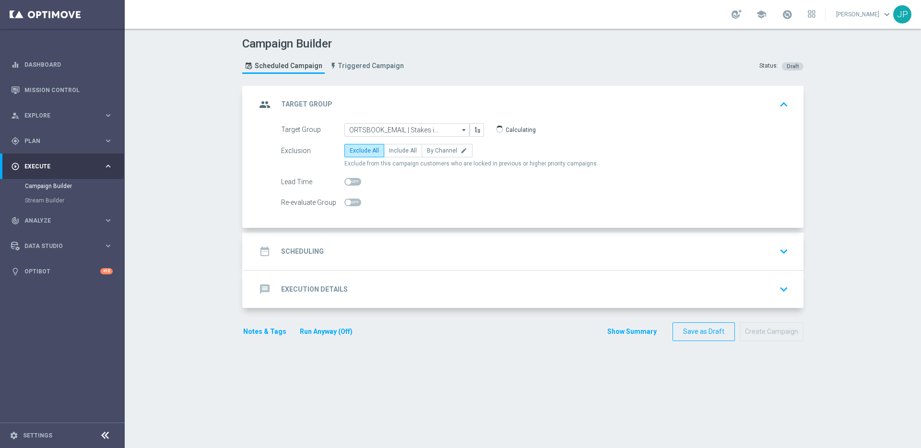
type input "UK_SPORTSBOOK_EMAIL | Stakes in lifetime"
click at [401, 152] on span "Include All" at bounding box center [403, 150] width 28 height 7
click at [395, 152] on input "Include All" at bounding box center [392, 152] width 6 height 6
radio input "true"
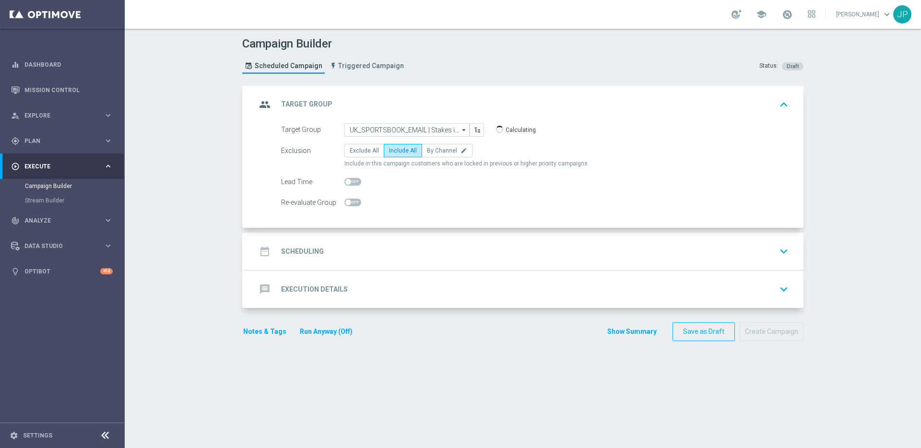
click at [468, 244] on div "date_range Scheduling keyboard_arrow_down" at bounding box center [524, 251] width 536 height 18
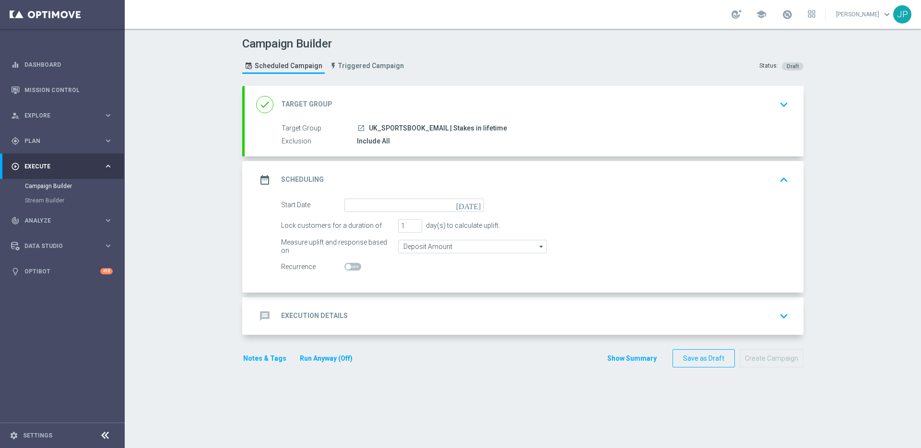
click at [470, 208] on icon "today" at bounding box center [470, 204] width 28 height 11
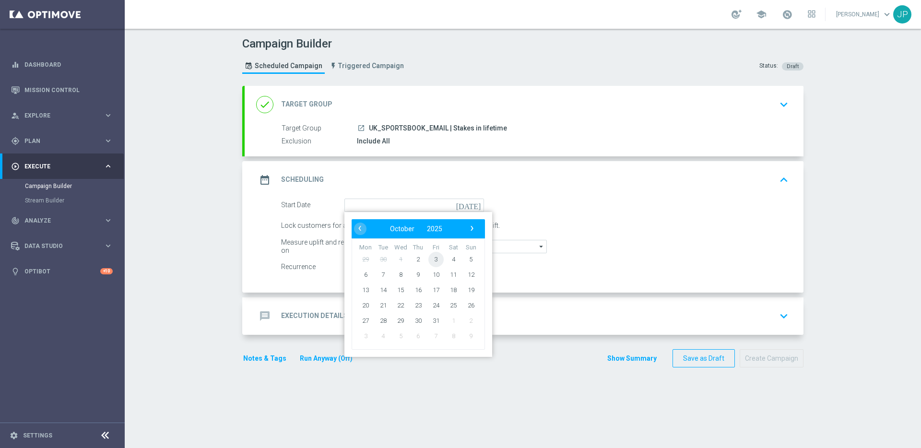
click at [437, 261] on span "3" at bounding box center [435, 258] width 15 height 15
type input "03 Oct 2025"
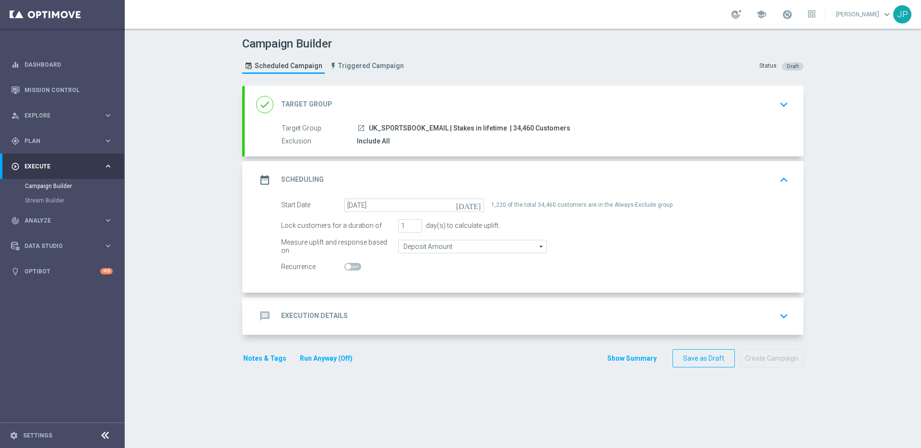
click at [429, 318] on div "message Execution Details keyboard_arrow_down" at bounding box center [524, 316] width 536 height 18
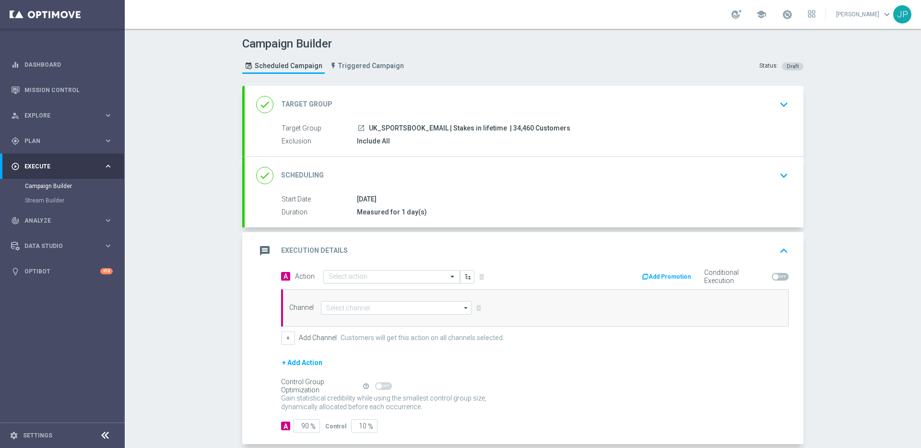
click at [356, 274] on input "text" at bounding box center [381, 277] width 107 height 8
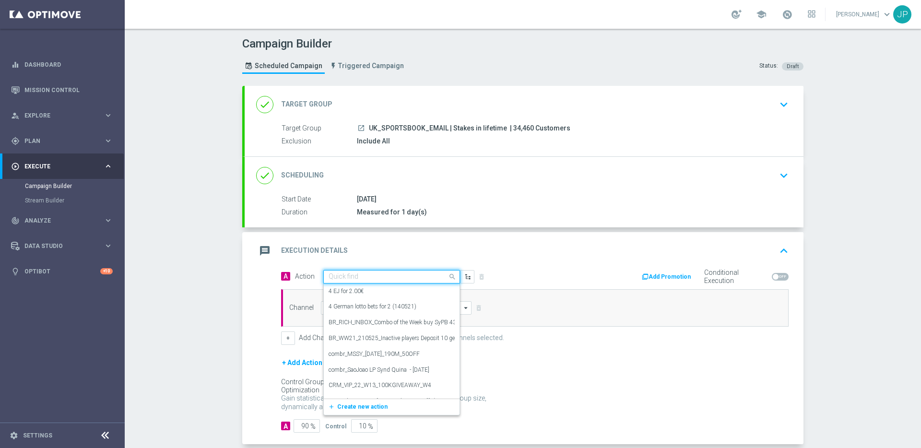
paste input "en_GB__NVIP_EMA_TAC_SP__STAKE_AND_GET_BETBUILDER_WK40"
type input "en_GB__NVIP_EMA_TAC_SP__STAKE_AND_GET_BETBUILDER_WK40"
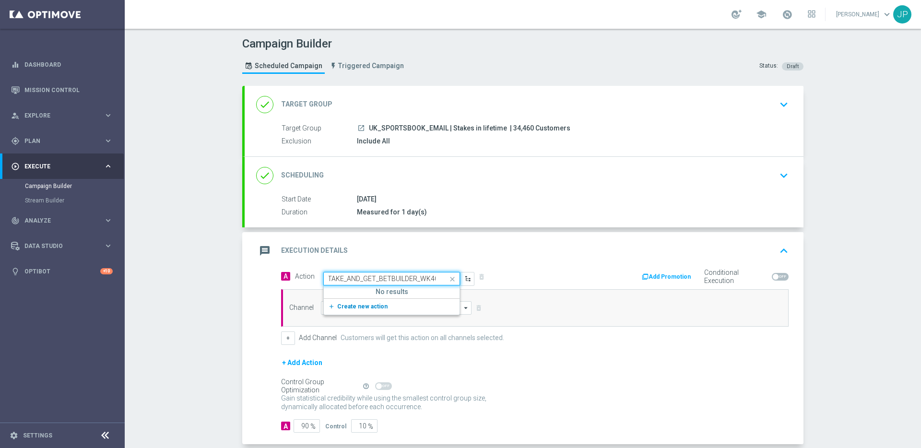
click at [380, 306] on button "add_new Create new action" at bounding box center [390, 306] width 132 height 11
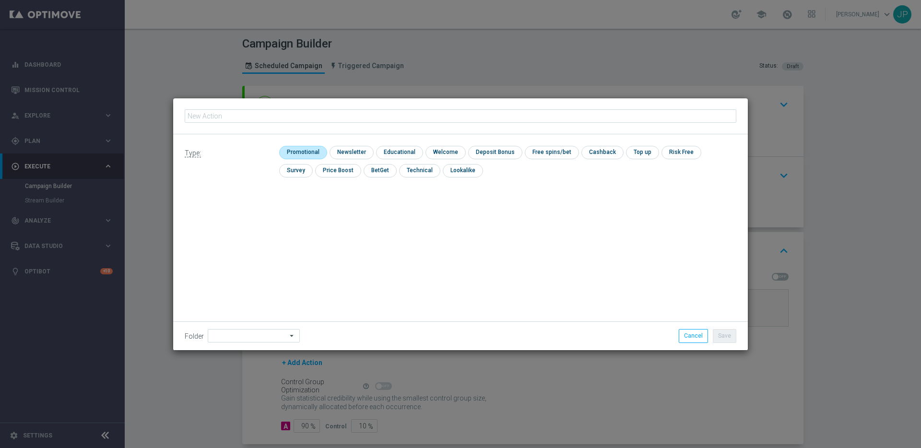
type input "en_GB__NVIP_EMA_TAC_SP__STAKE_AND_GET_BETBUILDER_WK40"
click at [300, 152] on input "checkbox" at bounding box center [302, 152] width 46 height 13
checkbox input "true"
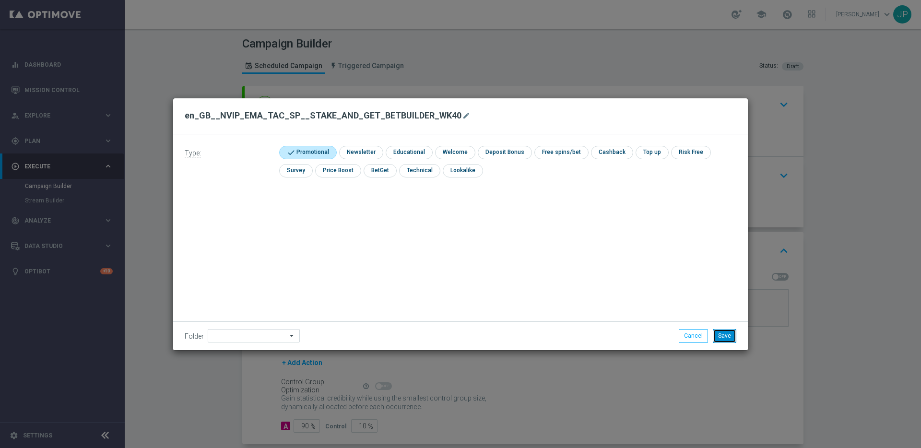
click at [720, 340] on button "Save" at bounding box center [724, 335] width 23 height 13
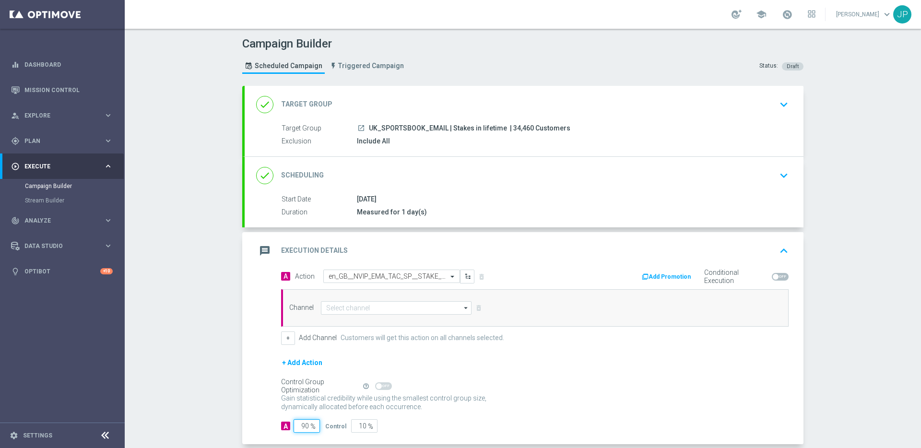
click at [300, 425] on input "90" at bounding box center [306, 425] width 26 height 13
type input "0"
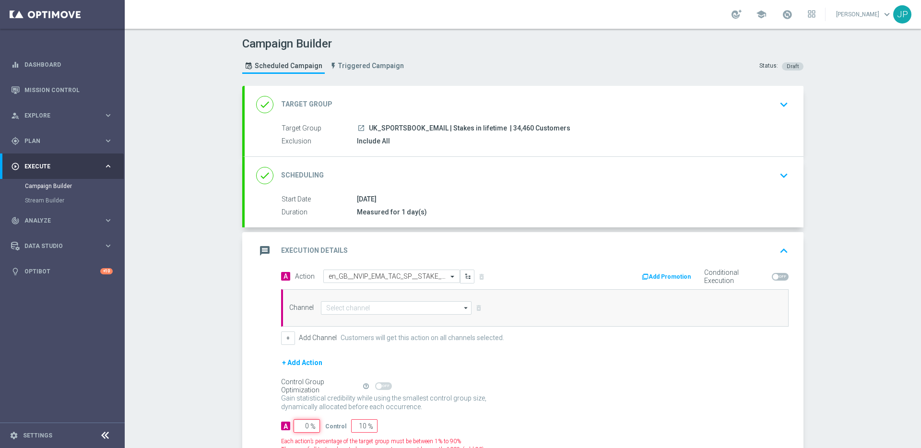
type input "100"
type input "10"
type input "90"
type input "100"
type input "0"
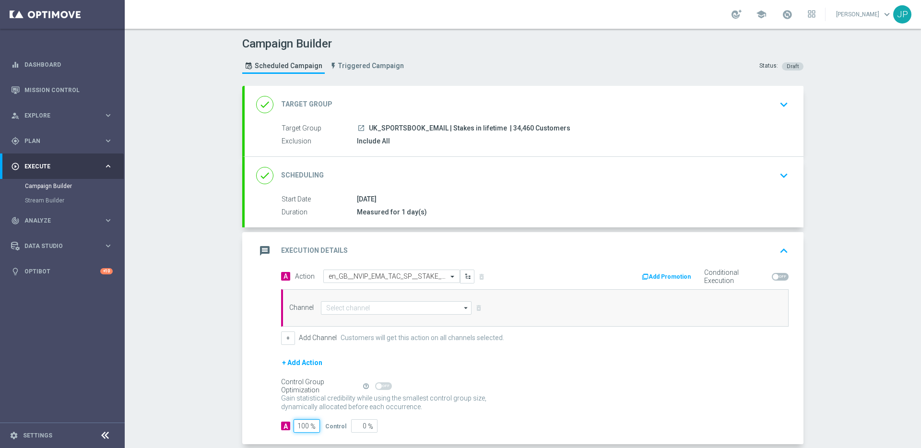
type input "100"
click at [373, 315] on div "Channel arrow_drop_down Show Selected 0 of 26 Silverpop" at bounding box center [534, 307] width 507 height 37
click at [373, 309] on input at bounding box center [396, 307] width 151 height 13
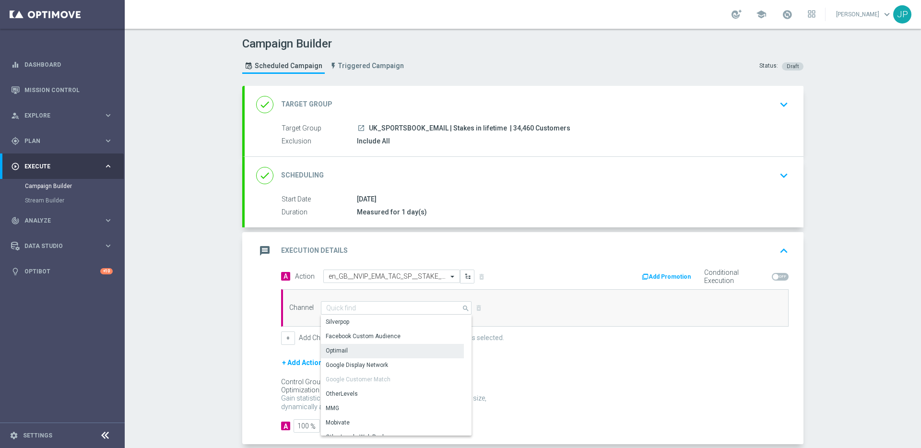
click at [374, 348] on div "Optimail" at bounding box center [392, 350] width 143 height 13
type input "Optimail"
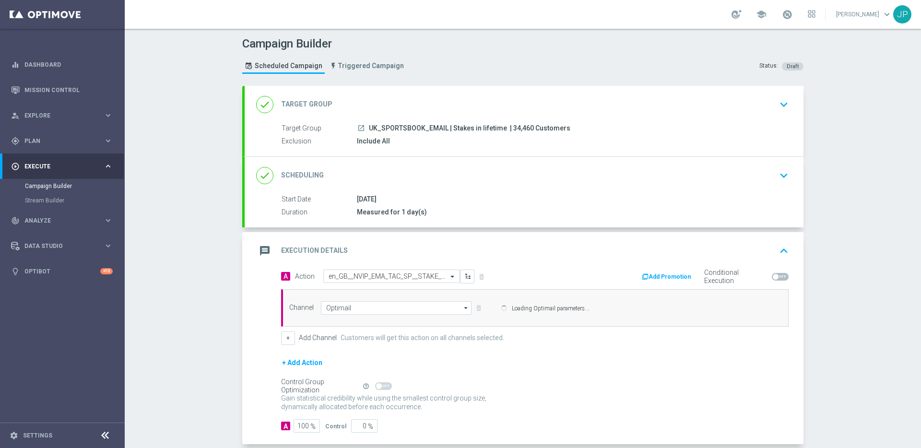
scroll to position [48, 0]
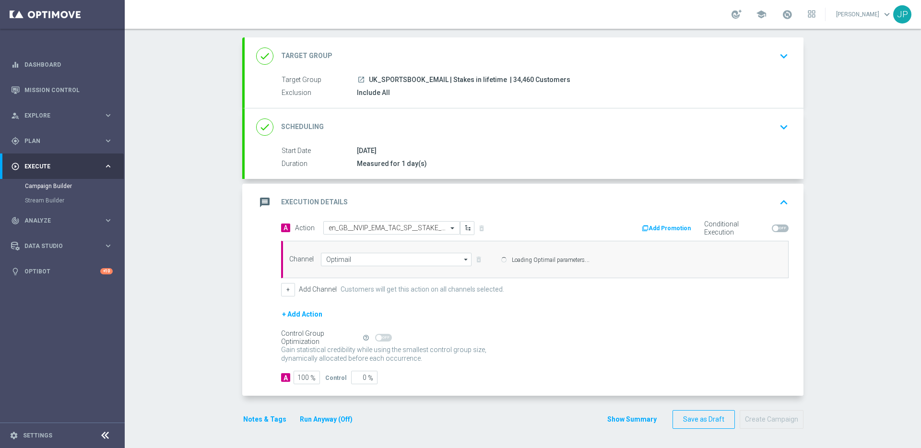
click at [270, 419] on button "Notes & Tags" at bounding box center [264, 419] width 45 height 12
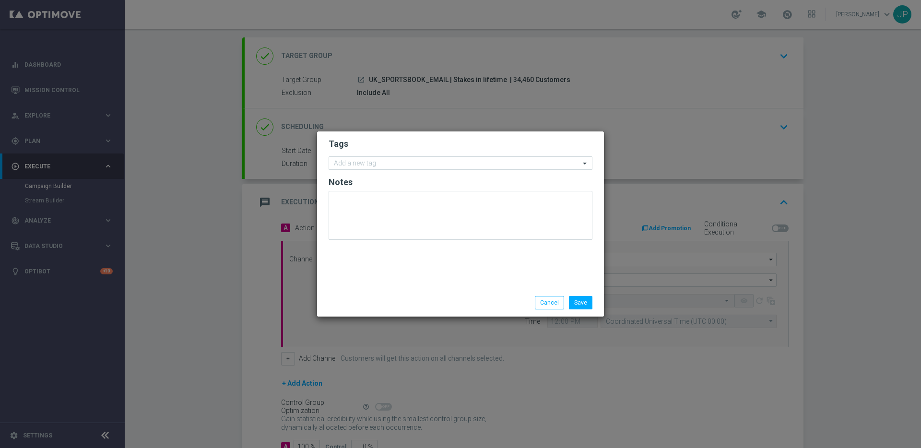
click at [378, 164] on input "text" at bounding box center [457, 164] width 246 height 8
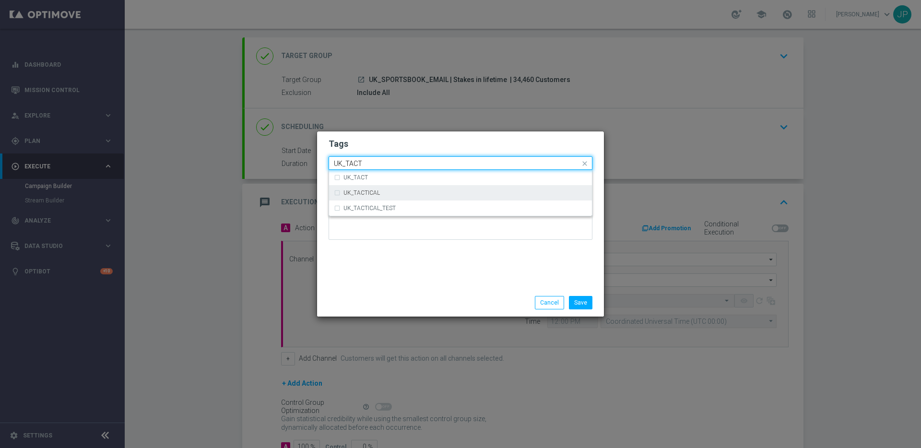
click at [416, 196] on div "UK_TACTICAL" at bounding box center [460, 192] width 253 height 15
type input "UK_TACT"
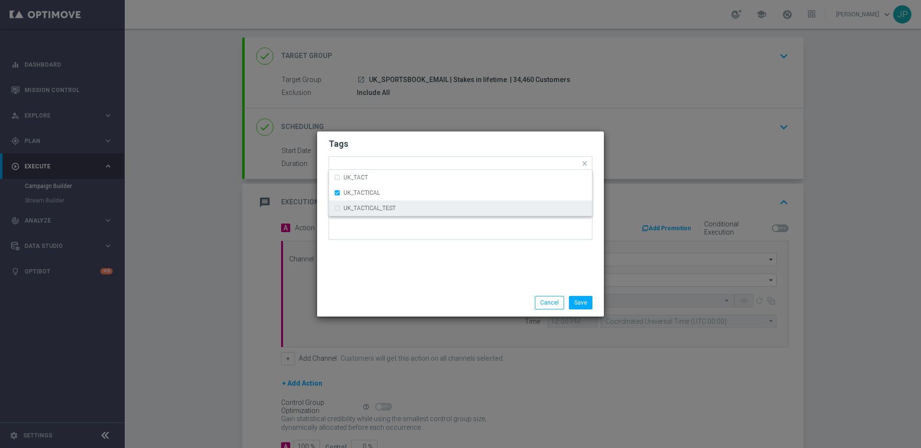
click at [449, 252] on div "Tags Quick find × UK_TACTICAL UK_TACT UK_TACTICAL UK_TACTICAL_TEST Notes" at bounding box center [460, 209] width 287 height 157
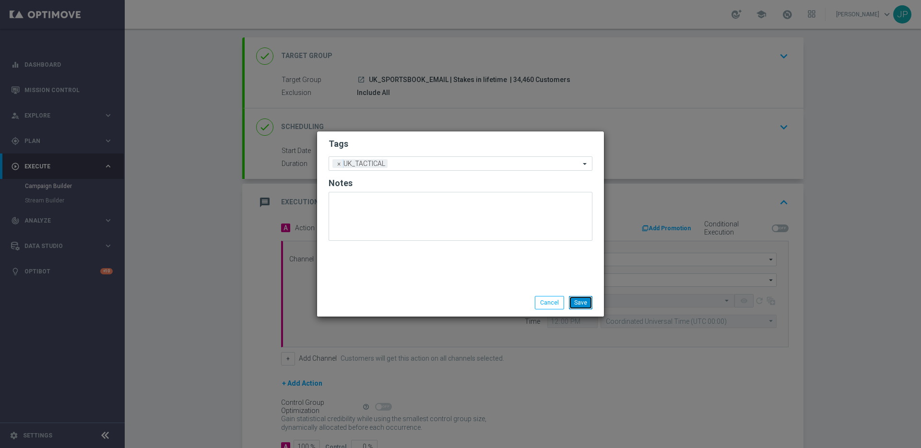
click at [577, 304] on button "Save" at bounding box center [580, 302] width 23 height 13
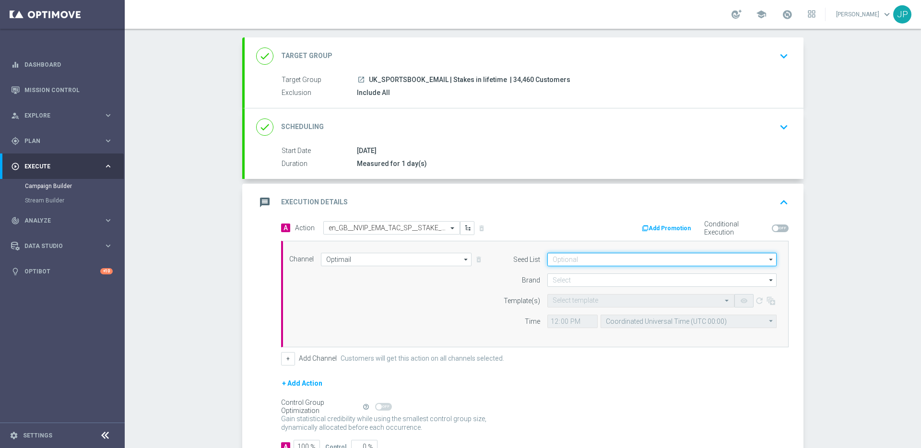
click at [582, 261] on input at bounding box center [661, 259] width 229 height 13
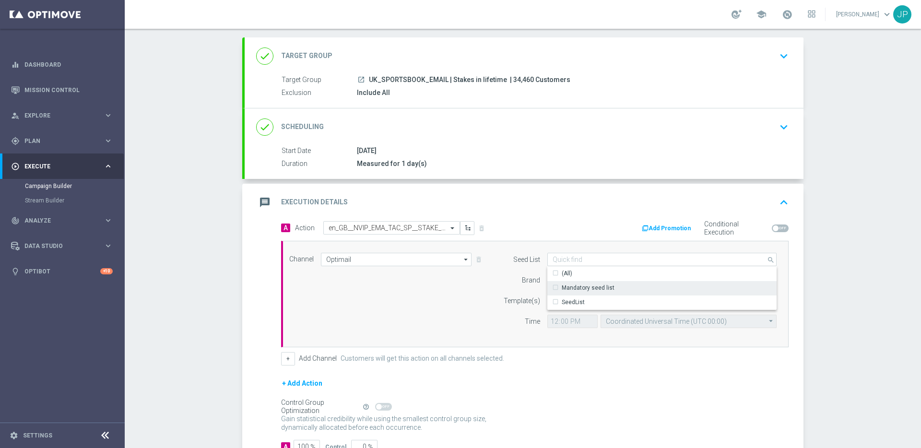
click at [576, 286] on div "Mandatory seed list" at bounding box center [587, 287] width 53 height 9
click at [509, 282] on div "Brand" at bounding box center [515, 279] width 49 height 13
type input "Mandatory seed list"
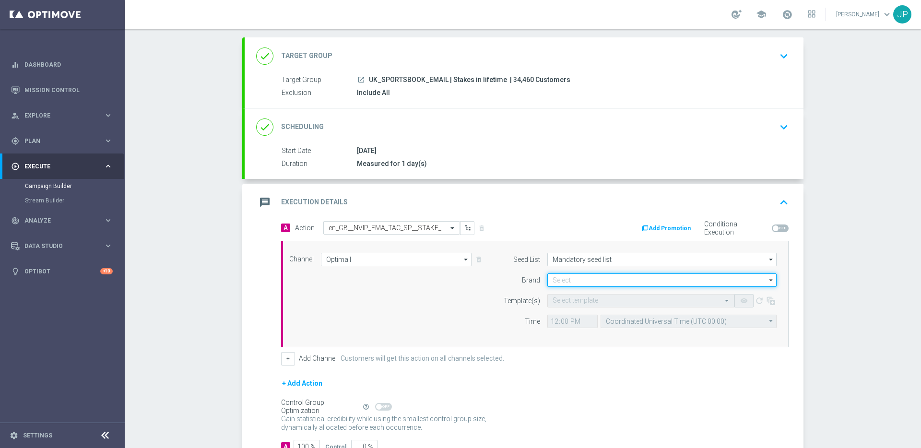
click at [567, 280] on input at bounding box center [661, 279] width 229 height 13
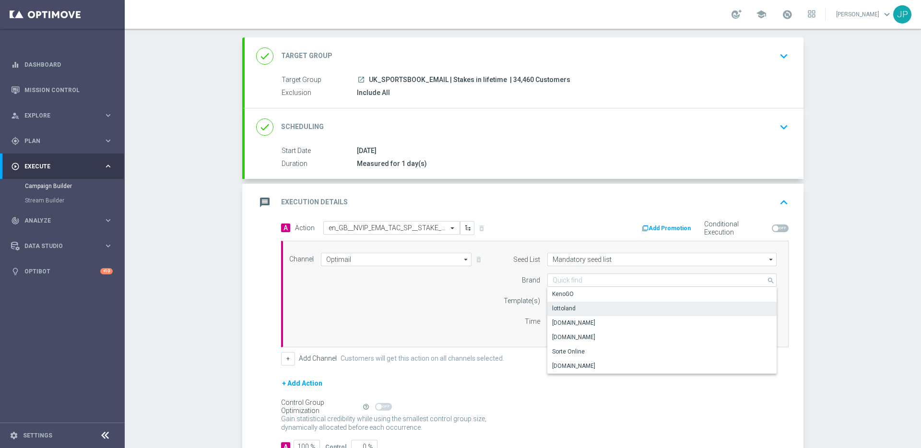
click at [569, 305] on div "lottoland" at bounding box center [563, 308] width 23 height 9
type input "lottoland"
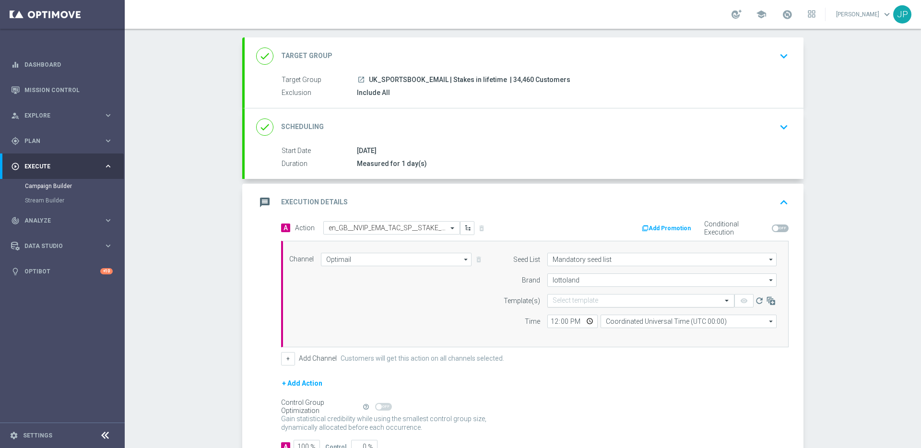
click at [561, 300] on input "text" at bounding box center [630, 301] width 157 height 8
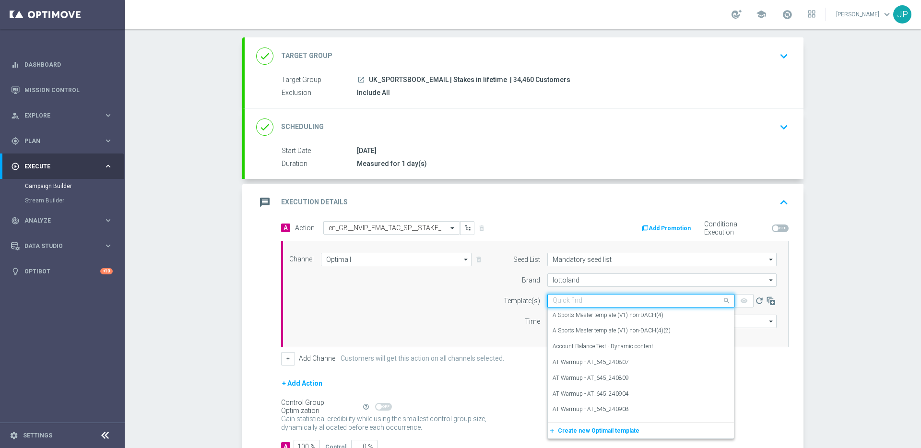
paste input "en_GB__NVIP_EMA_TAC_SP__STAKE_AND_GET_BETBUILDER_WK40"
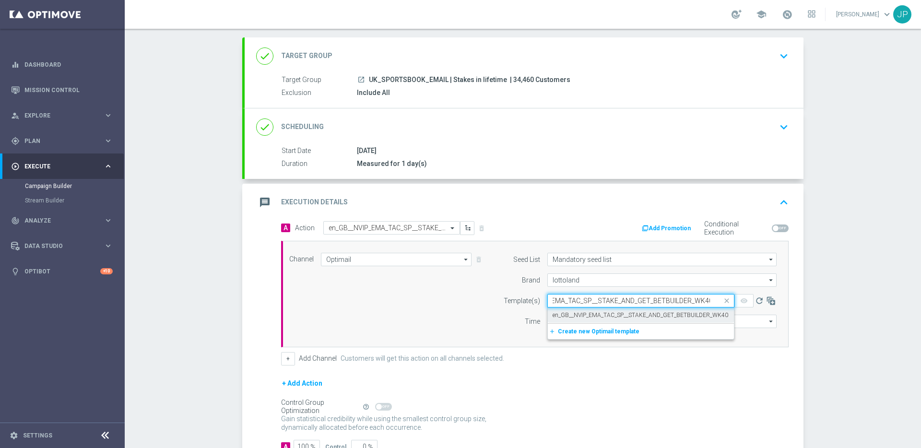
click at [569, 313] on label "en_GB__NVIP_EMA_TAC_SP__STAKE_AND_GET_BETBUILDER_WK40" at bounding box center [639, 315] width 175 height 8
type input "en_GB__NVIP_EMA_TAC_SP__STAKE_AND_GET_BETBUILDER_WK40"
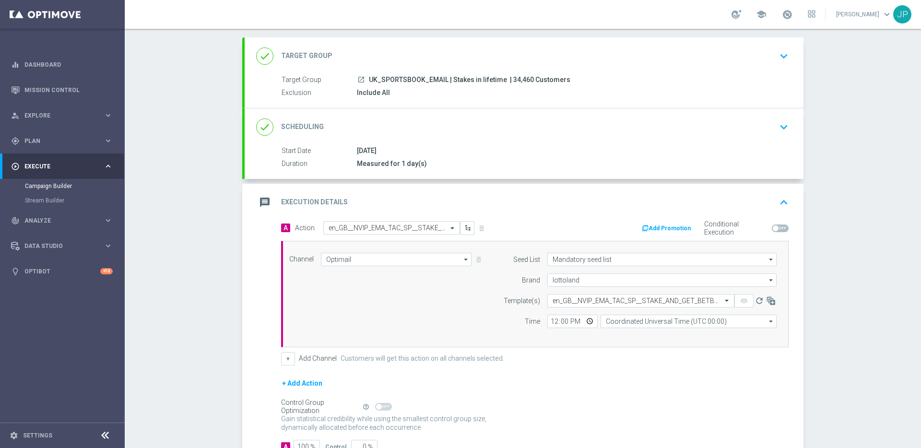
scroll to position [0, 0]
click at [551, 321] on input "12:00" at bounding box center [572, 321] width 50 height 13
type input "17:00"
click at [580, 336] on div "Channel Optimail Optimail arrow_drop_down Show Selected 1 of 26 Silverpop" at bounding box center [534, 294] width 507 height 106
click at [628, 323] on input "Coordinated Universal Time (UTC 00:00)" at bounding box center [688, 321] width 176 height 13
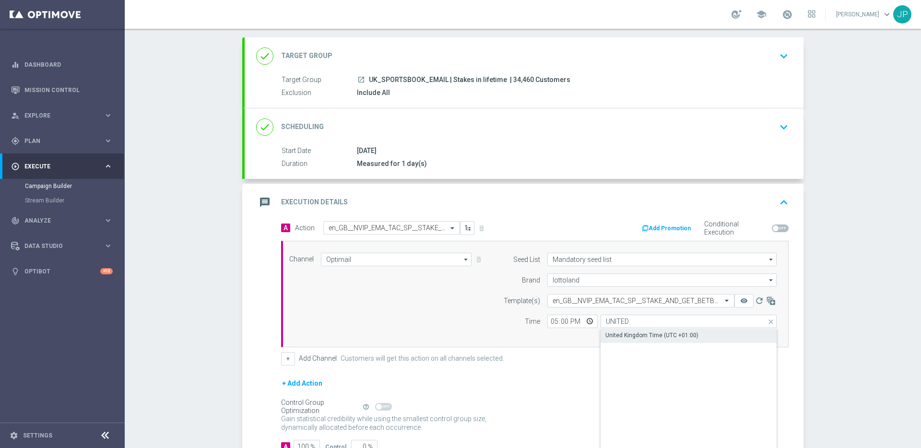
click at [665, 334] on div "United Kingdom Time (UTC +01:00)" at bounding box center [651, 335] width 93 height 9
type input "United Kingdom Time (UTC +01:00)"
click at [643, 358] on div "+ Add Channel Customers will get this action on all channels selected." at bounding box center [534, 358] width 507 height 13
click at [741, 299] on icon "remove_red_eye" at bounding box center [744, 301] width 8 height 8
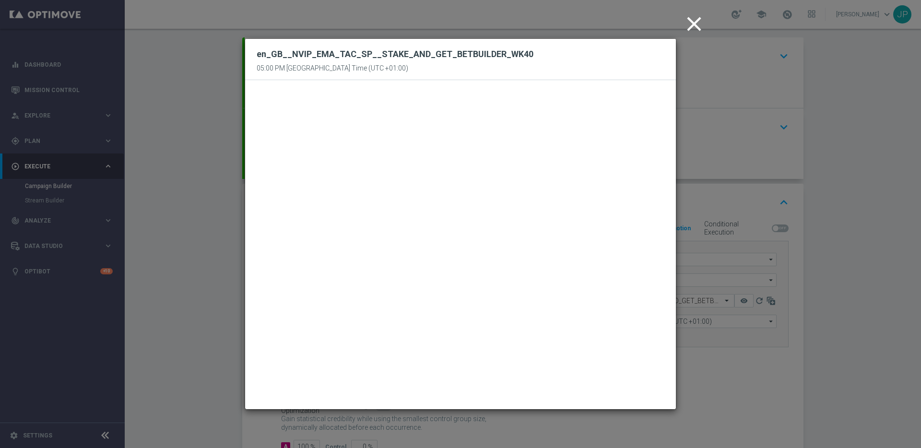
click at [693, 23] on icon "close" at bounding box center [694, 24] width 24 height 24
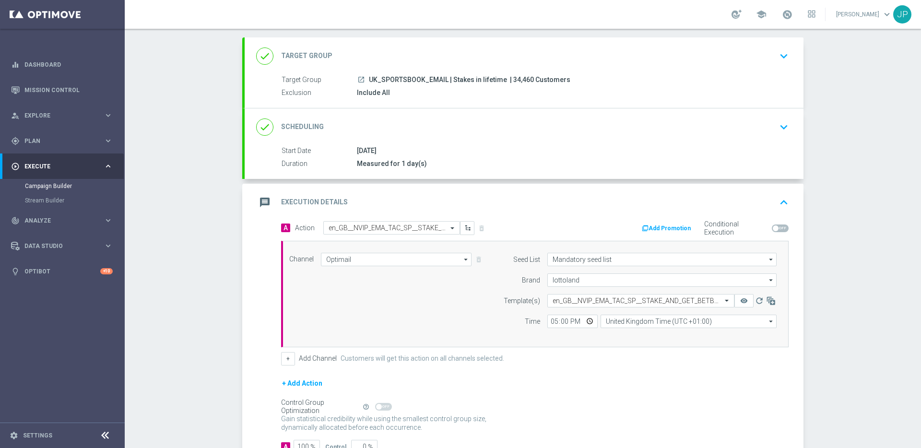
scroll to position [117, 0]
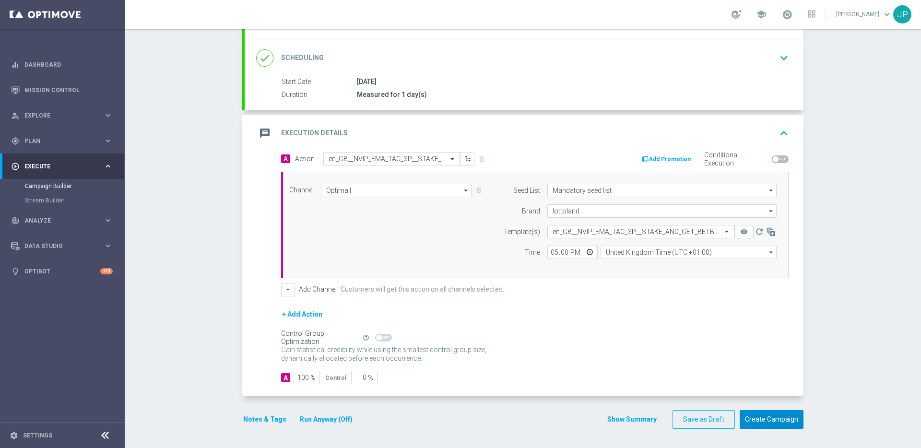
click at [792, 422] on button "Create Campaign" at bounding box center [771, 419] width 64 height 19
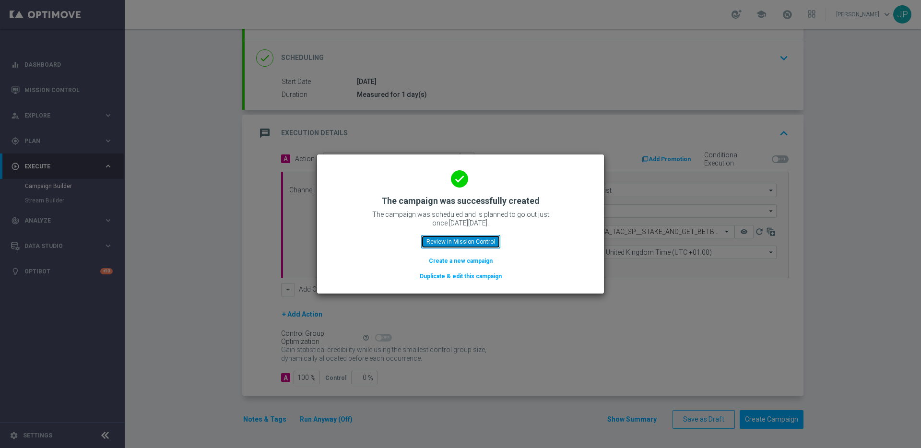
click at [483, 241] on button "Review in Mission Control" at bounding box center [460, 241] width 79 height 13
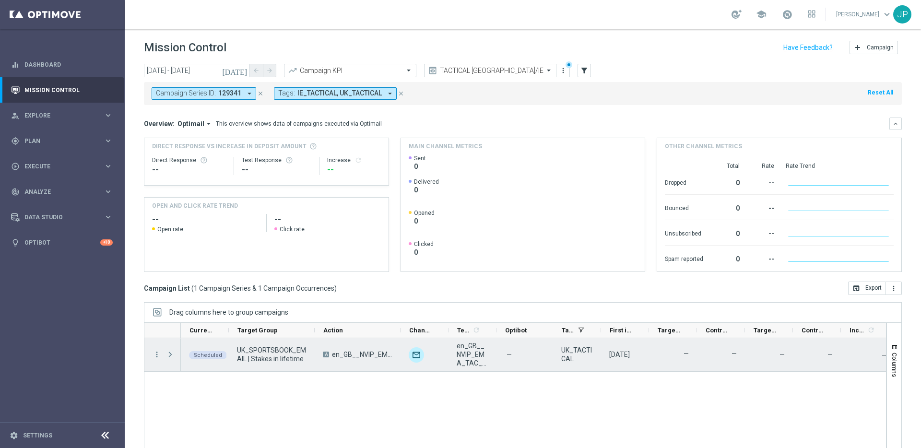
click at [171, 356] on span at bounding box center [170, 355] width 9 height 8
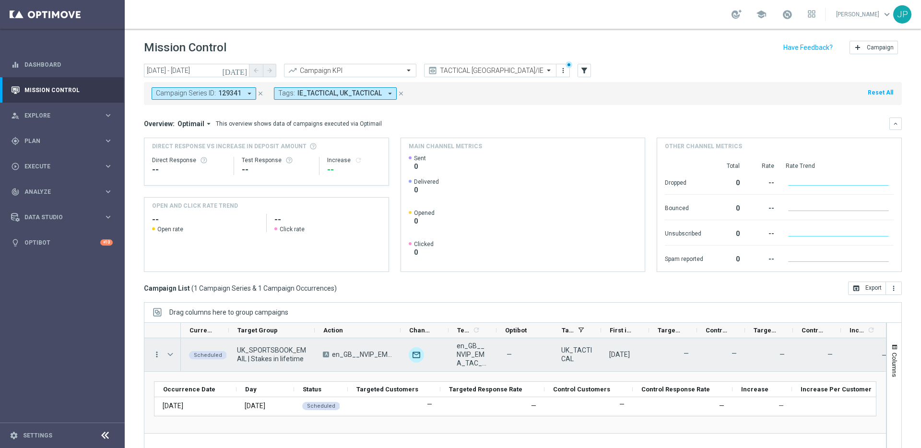
click at [154, 356] on icon "more_vert" at bounding box center [156, 354] width 9 height 9
click at [200, 326] on div "Edit" at bounding box center [219, 326] width 89 height 7
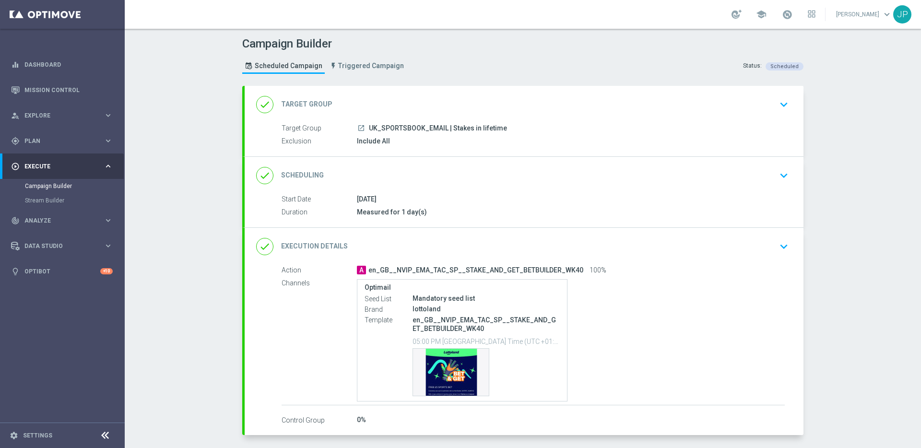
click at [642, 124] on div "launch UK_SPORTSBOOK_EMAIL | Stakes in lifetime" at bounding box center [571, 128] width 428 height 10
click at [527, 106] on div "done Target Group keyboard_arrow_down" at bounding box center [524, 104] width 536 height 18
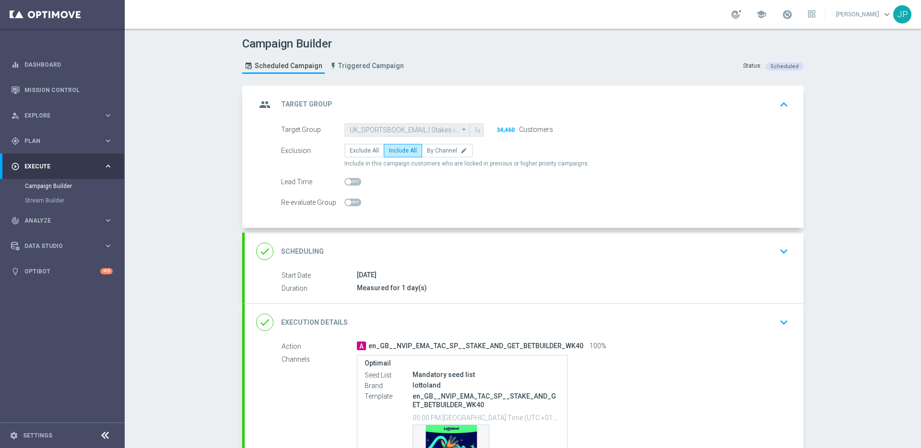
click at [349, 184] on span at bounding box center [352, 182] width 17 height 8
click at [349, 184] on input "checkbox" at bounding box center [352, 182] width 17 height 8
checkbox input "true"
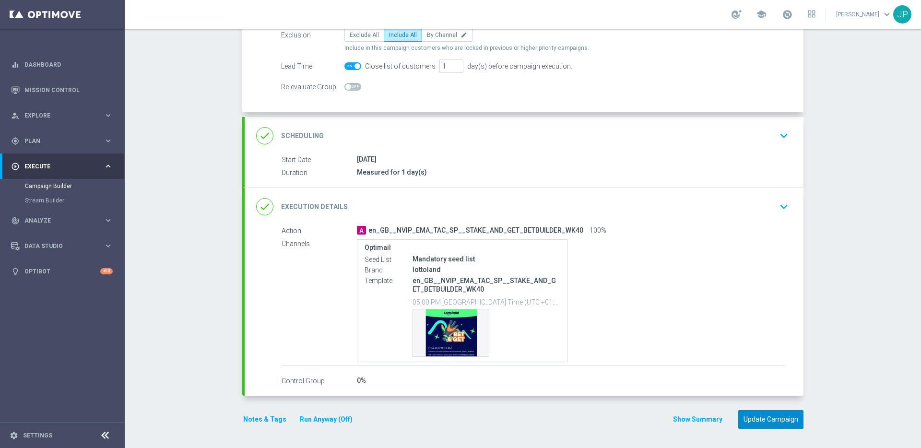
click at [775, 421] on button "Update Campaign" at bounding box center [770, 419] width 65 height 19
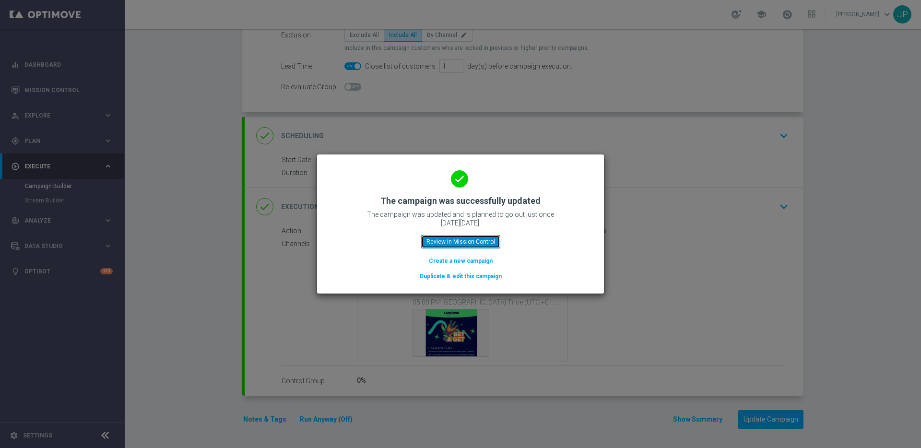
click at [459, 241] on button "Review in Mission Control" at bounding box center [460, 241] width 79 height 13
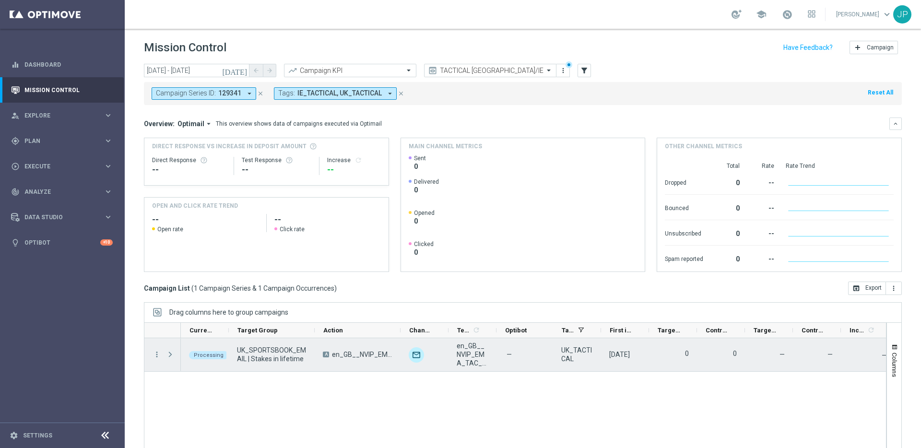
click at [171, 354] on span "Press SPACE to select this row." at bounding box center [170, 355] width 9 height 8
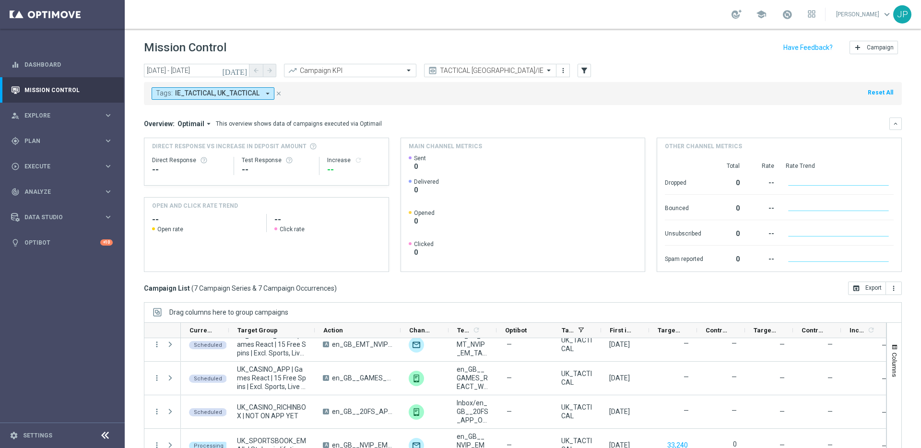
scroll to position [32, 0]
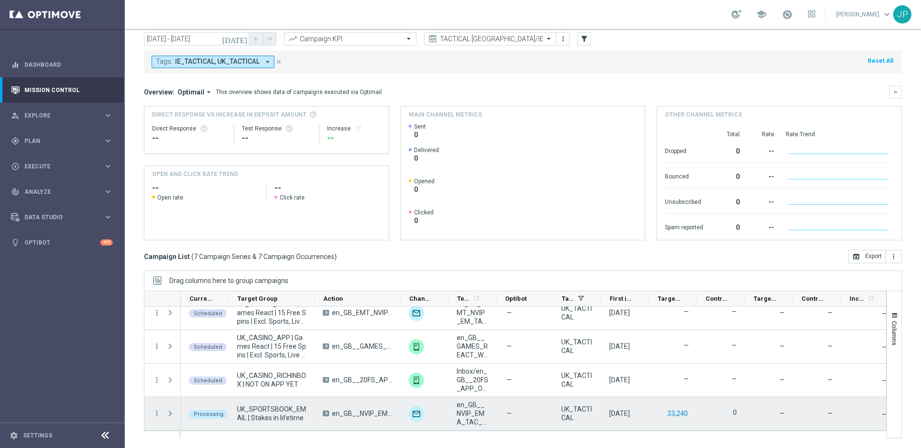
click at [675, 413] on button "33,240" at bounding box center [677, 414] width 23 height 12
click at [171, 415] on span "Press SPACE to select this row." at bounding box center [170, 413] width 9 height 8
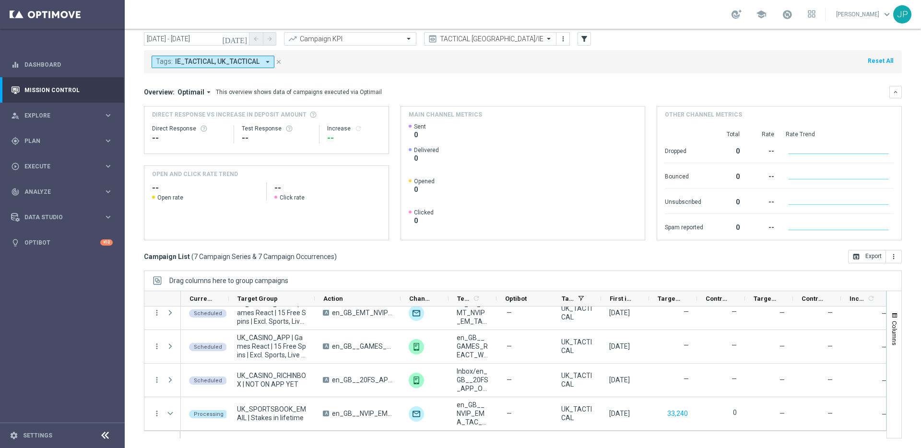
scroll to position [173, 0]
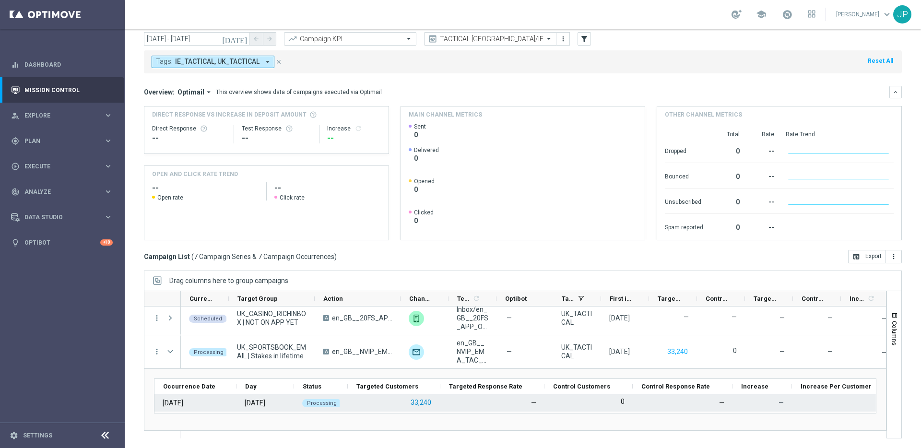
click at [431, 399] on button "33,240" at bounding box center [420, 403] width 23 height 12
click at [420, 402] on button "33,240" at bounding box center [420, 403] width 23 height 12
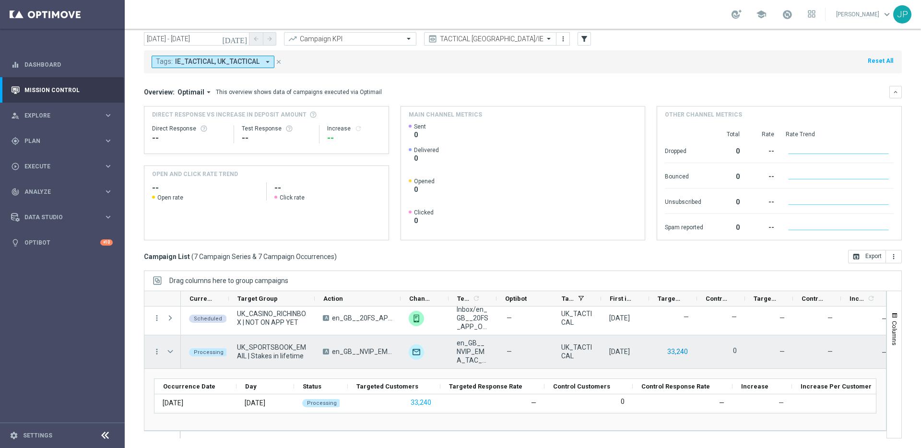
click at [678, 352] on button "33,240" at bounding box center [677, 352] width 23 height 12
click at [681, 350] on button "33,240" at bounding box center [677, 352] width 23 height 12
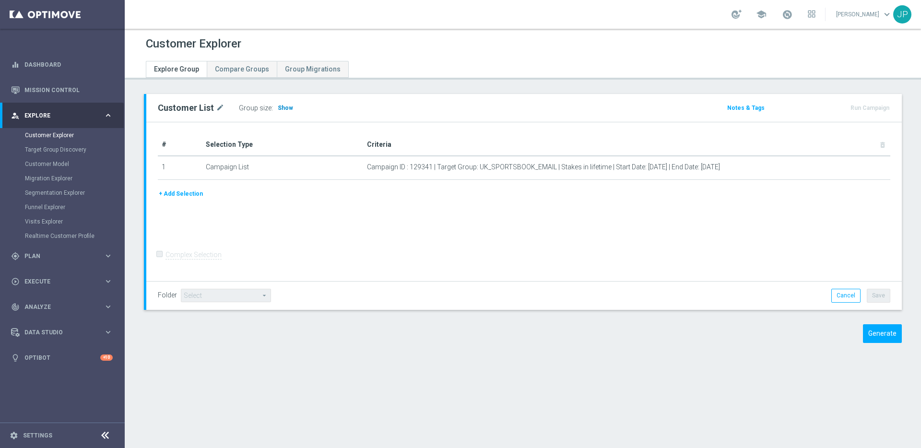
click at [285, 106] on span "Show" at bounding box center [285, 108] width 15 height 7
click at [285, 110] on span "Show" at bounding box center [285, 108] width 15 height 7
click at [284, 109] on span "Show" at bounding box center [285, 108] width 15 height 7
click at [281, 112] on h3 "Show" at bounding box center [285, 108] width 17 height 11
click at [292, 106] on div "Group size : Show" at bounding box center [287, 107] width 96 height 13
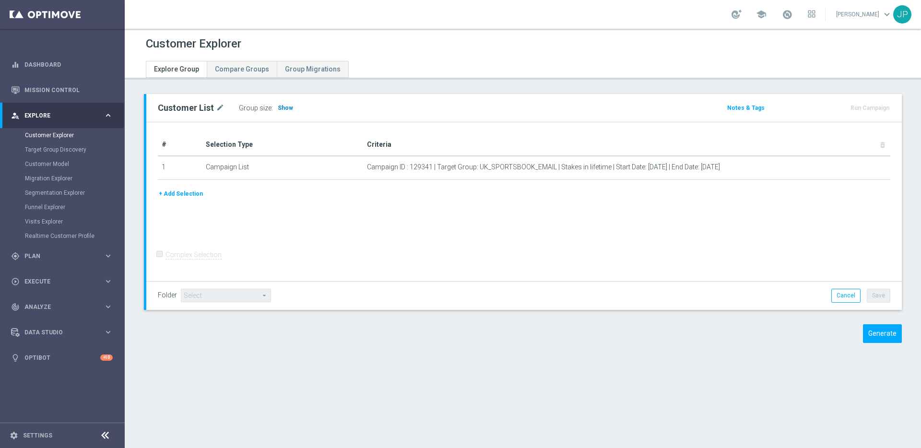
click at [285, 108] on span "Show" at bounding box center [285, 108] width 15 height 7
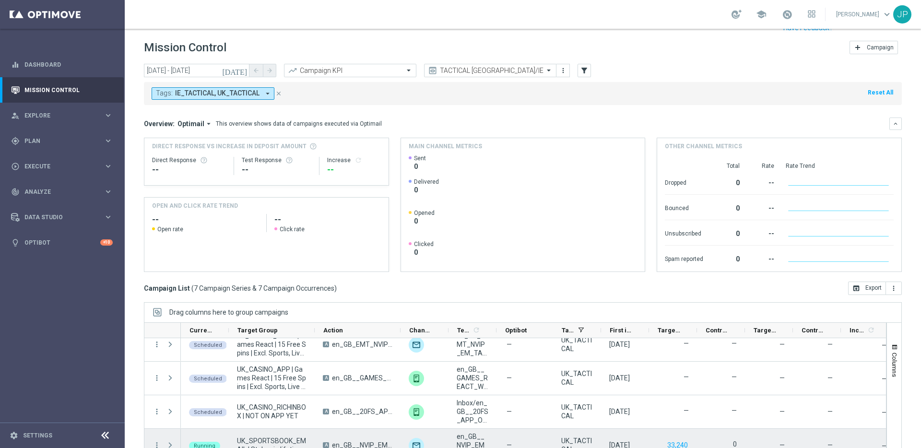
scroll to position [32, 0]
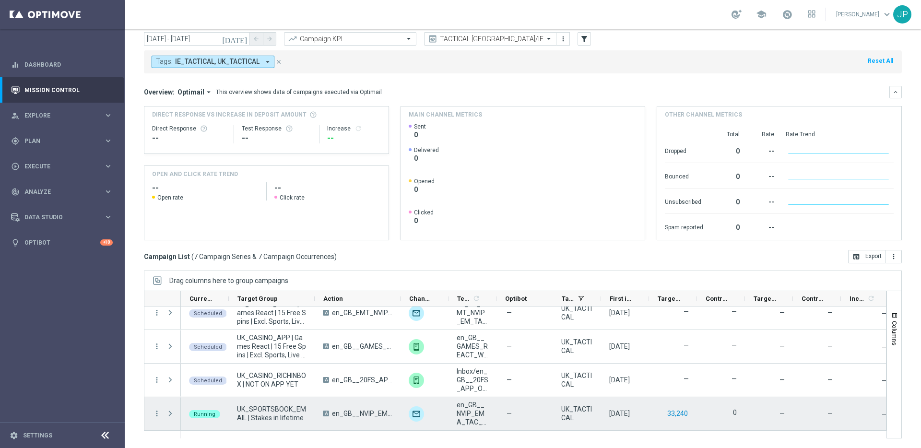
click at [682, 411] on button "33,240" at bounding box center [677, 414] width 23 height 12
click at [683, 413] on button "33,240" at bounding box center [677, 414] width 23 height 12
click at [170, 413] on span "Press SPACE to select this row." at bounding box center [170, 413] width 9 height 8
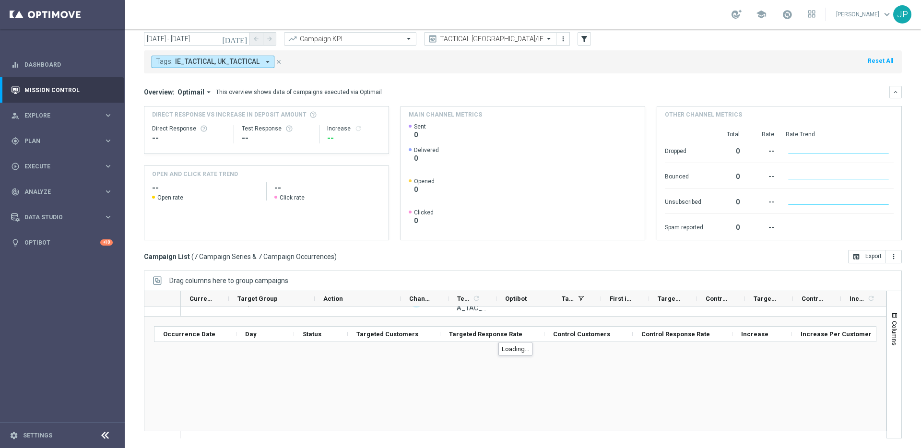
scroll to position [173, 0]
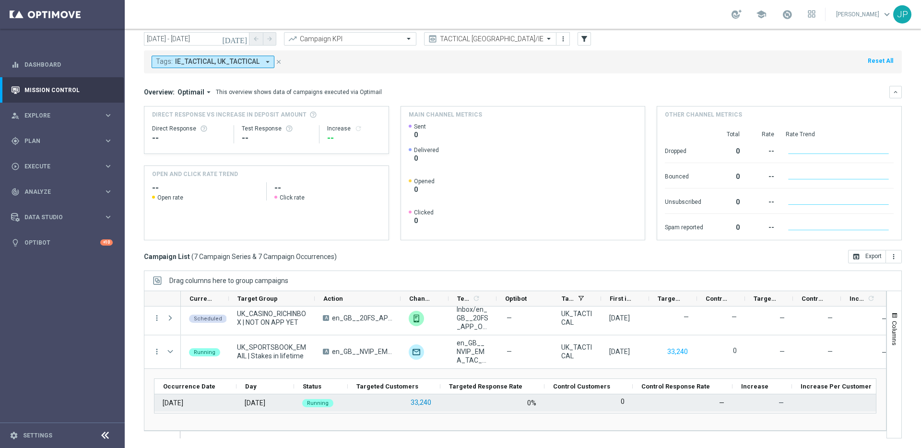
click at [430, 401] on button "33,240" at bounding box center [420, 403] width 23 height 12
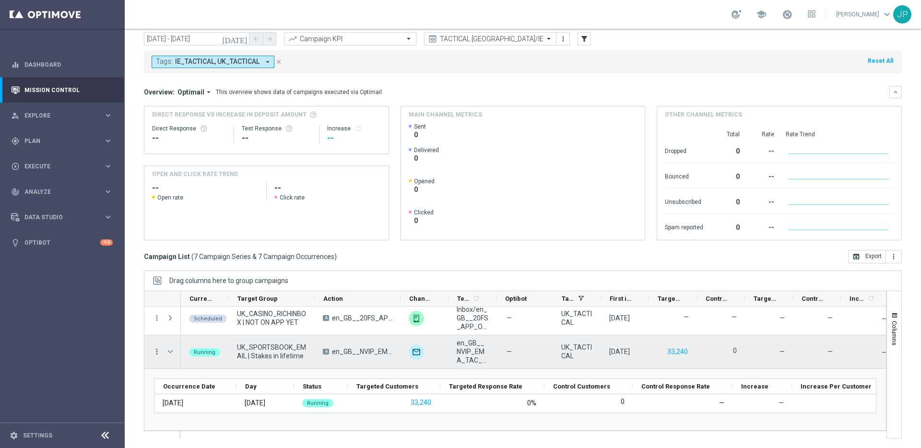
click at [156, 352] on icon "more_vert" at bounding box center [156, 351] width 9 height 9
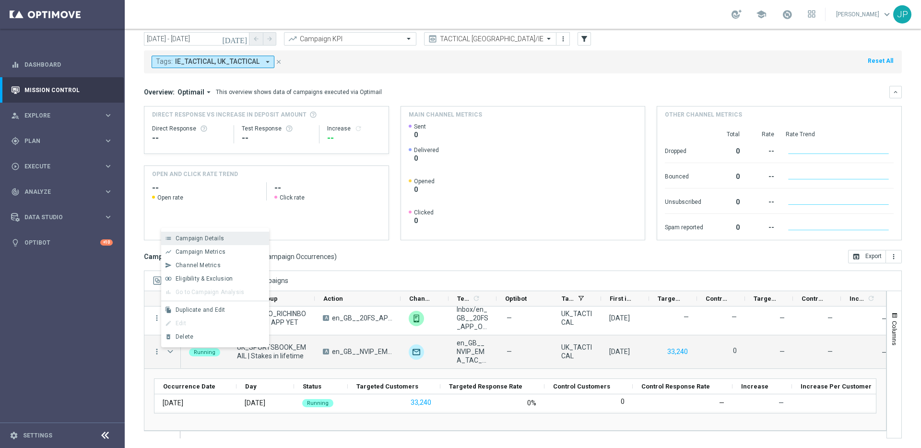
click at [230, 240] on div "Campaign Details" at bounding box center [219, 238] width 89 height 7
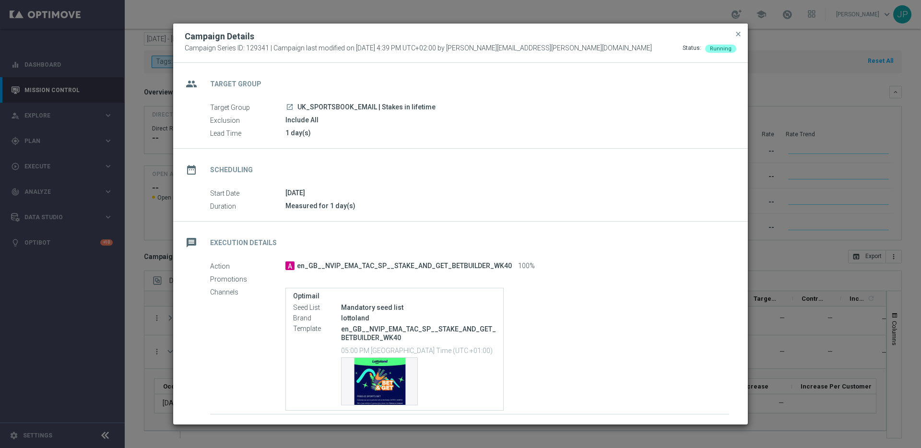
scroll to position [61, 0]
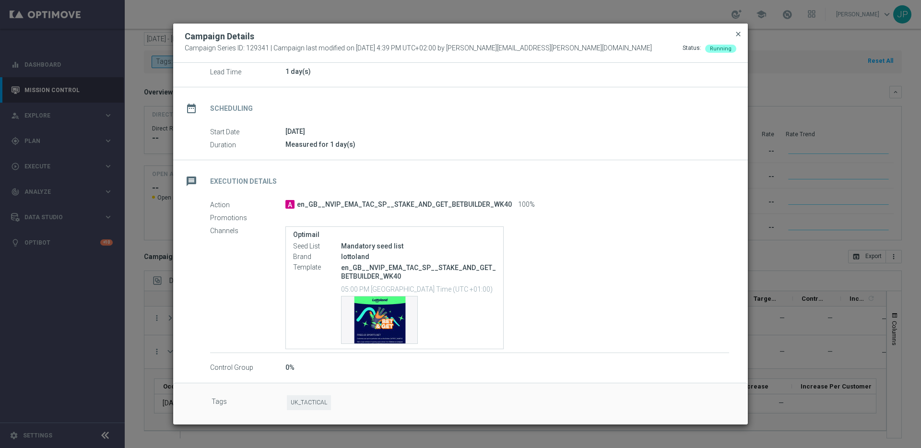
click at [740, 34] on span "close" at bounding box center [738, 34] width 8 height 8
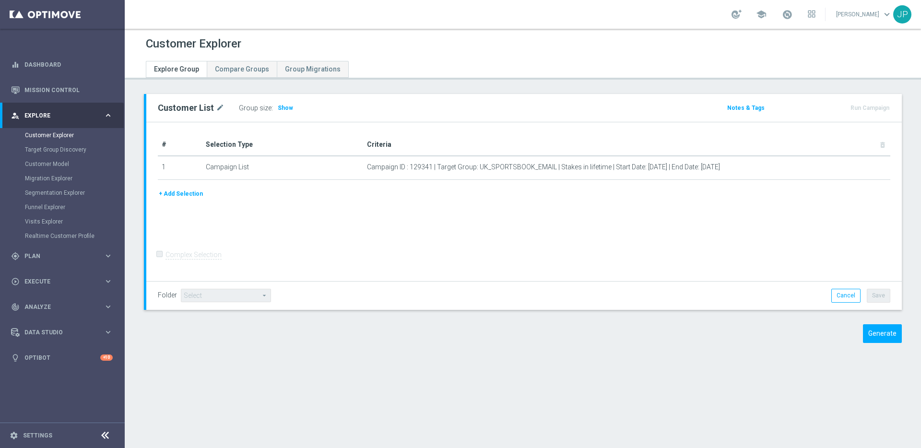
click at [274, 101] on div "Group size : Show" at bounding box center [287, 107] width 96 height 13
click at [278, 106] on span "Show" at bounding box center [285, 108] width 15 height 7
click at [281, 108] on span "Show" at bounding box center [285, 108] width 15 height 7
click at [285, 106] on span "Show" at bounding box center [285, 108] width 15 height 7
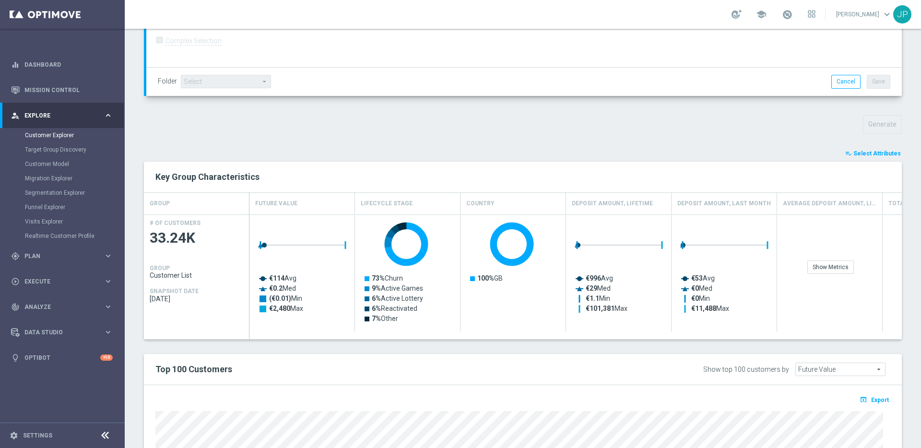
scroll to position [337, 0]
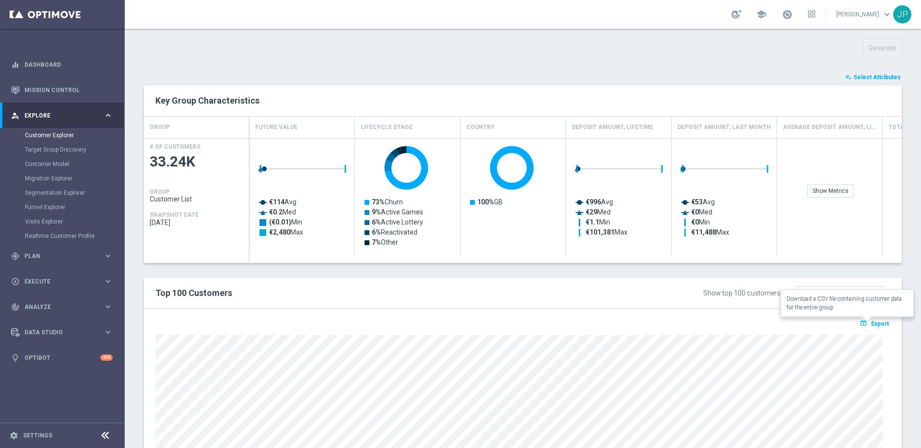
click at [877, 323] on span "Export" at bounding box center [880, 323] width 18 height 7
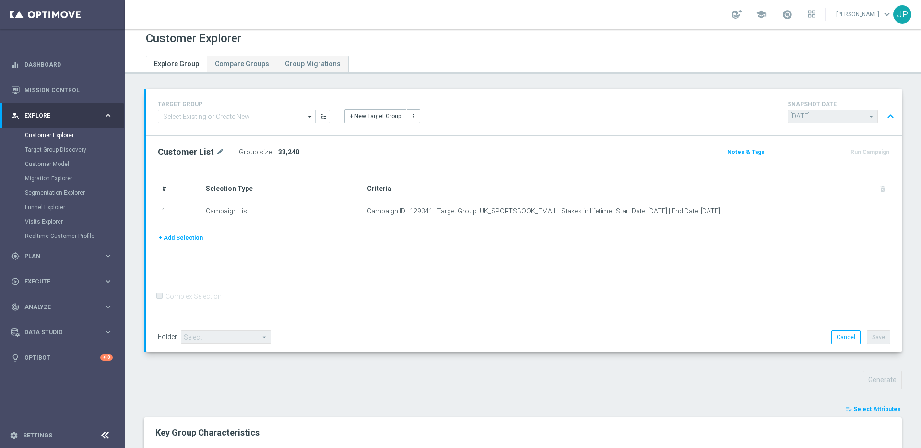
scroll to position [0, 0]
